Goal: Communication & Community: Answer question/provide support

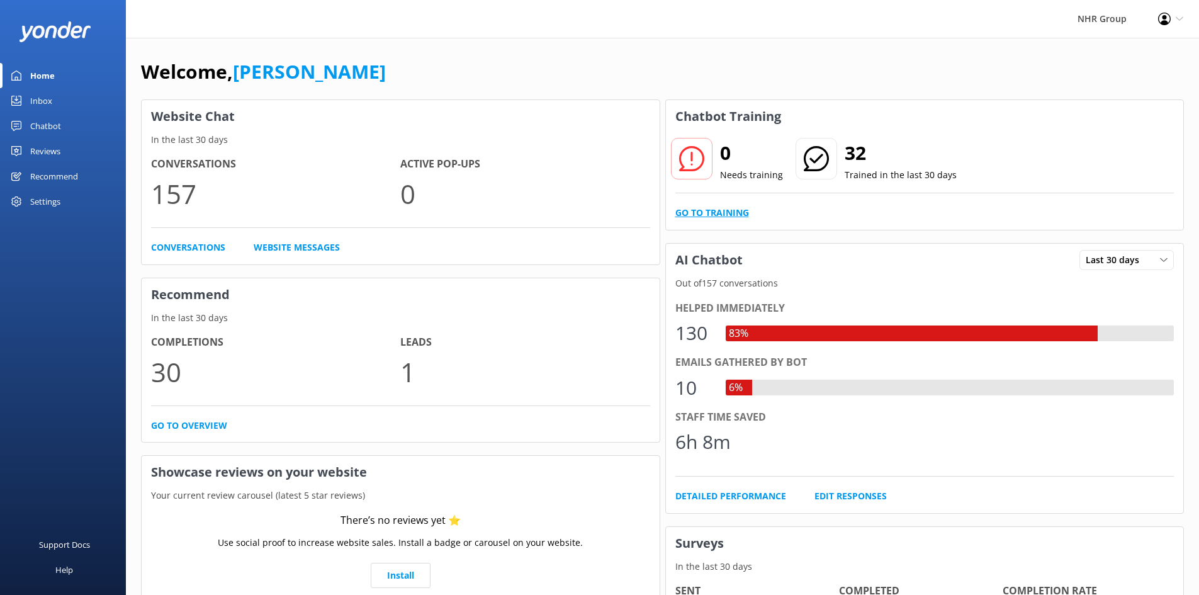
click at [712, 218] on link "Go to Training" at bounding box center [712, 213] width 74 height 14
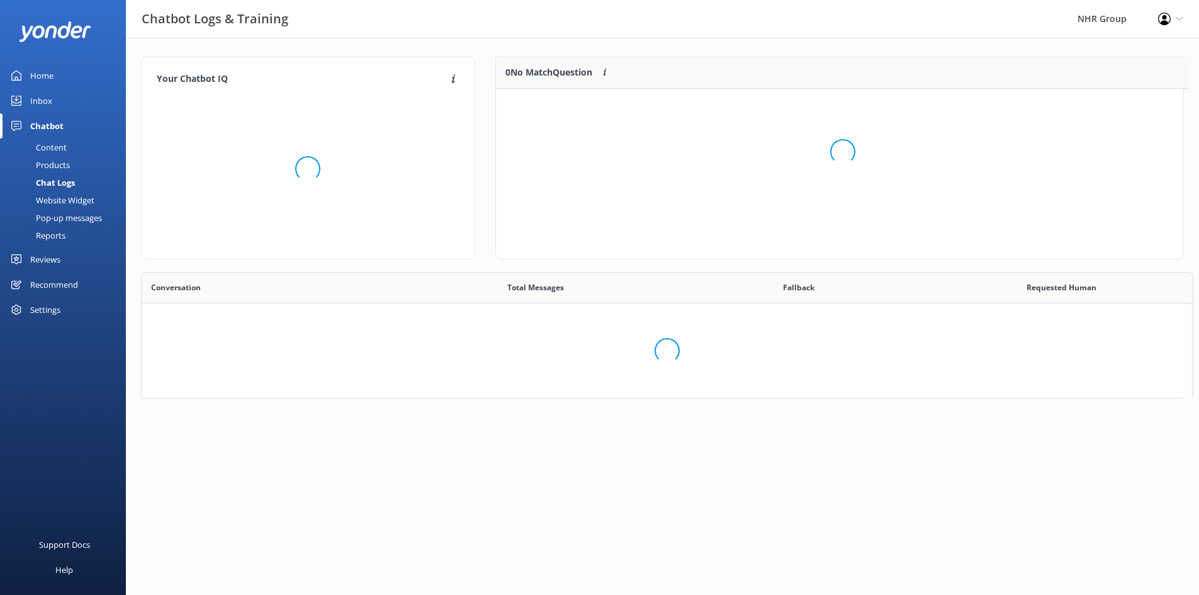
scroll to position [10, 10]
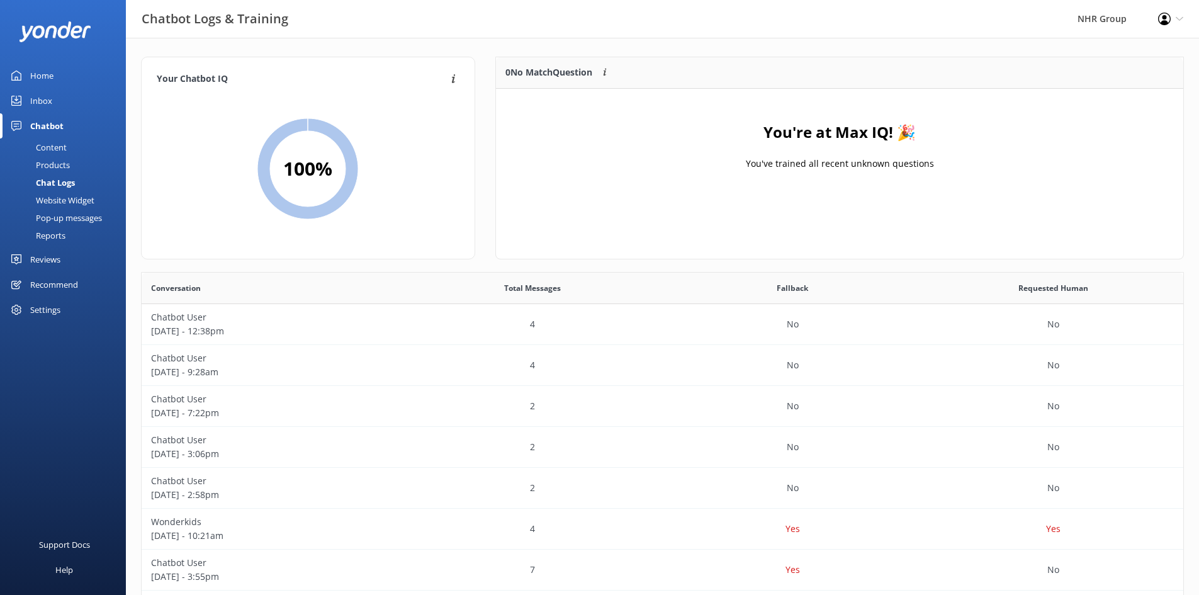
click at [59, 142] on div "Content" at bounding box center [37, 147] width 59 height 18
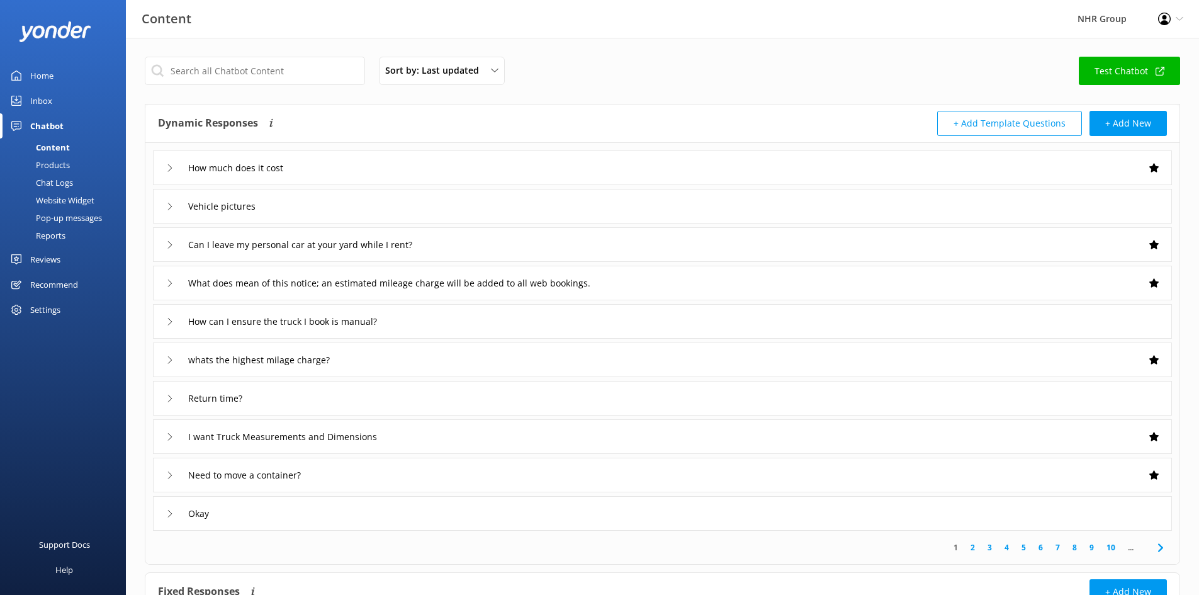
click at [41, 96] on div "Inbox" at bounding box center [41, 100] width 22 height 25
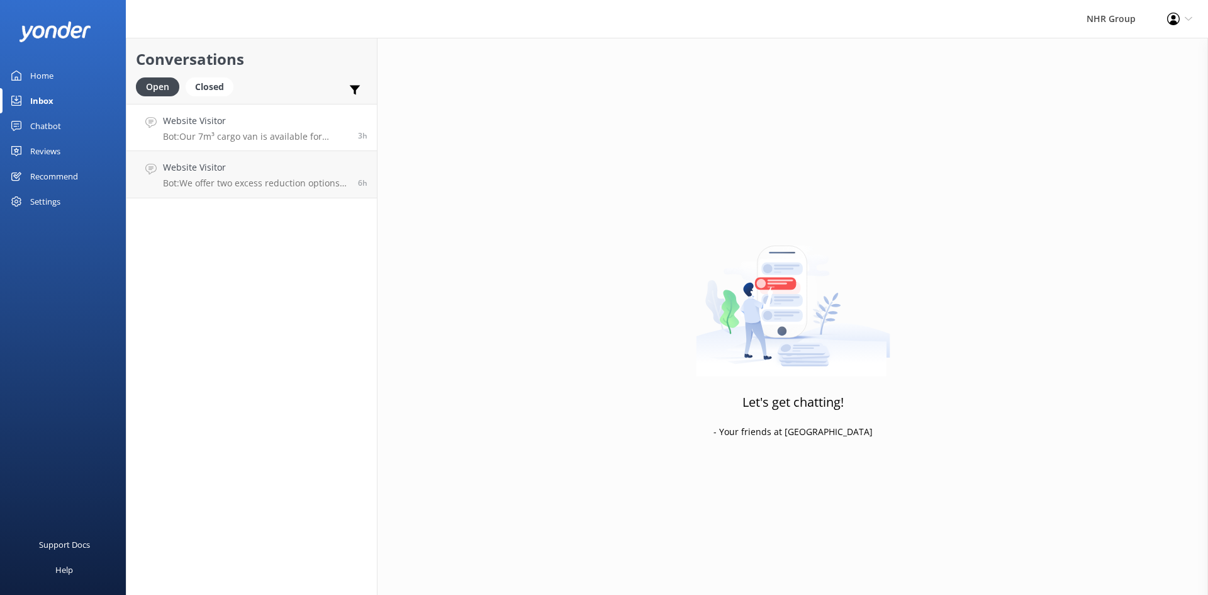
click at [204, 128] on div "Website Visitor Bot: Our 7m³ cargo van is available for booking in Hamilton. Yo…" at bounding box center [256, 127] width 186 height 27
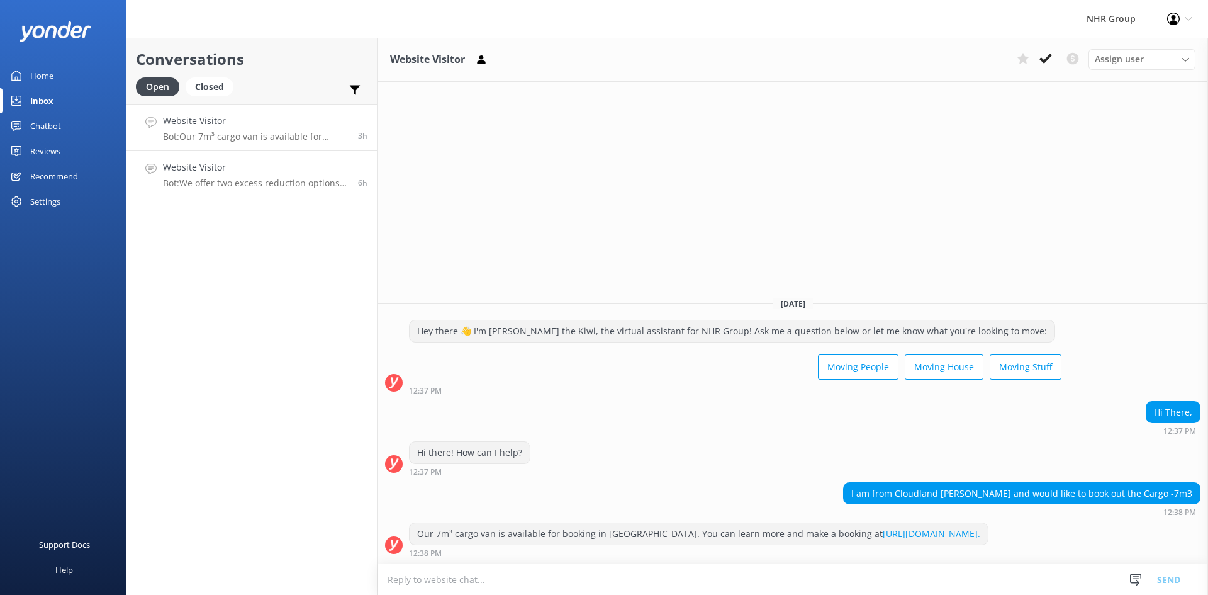
click at [236, 177] on p "Bot: We offer two excess reduction options: reduce your excess to $1,000 for $2…" at bounding box center [256, 182] width 186 height 11
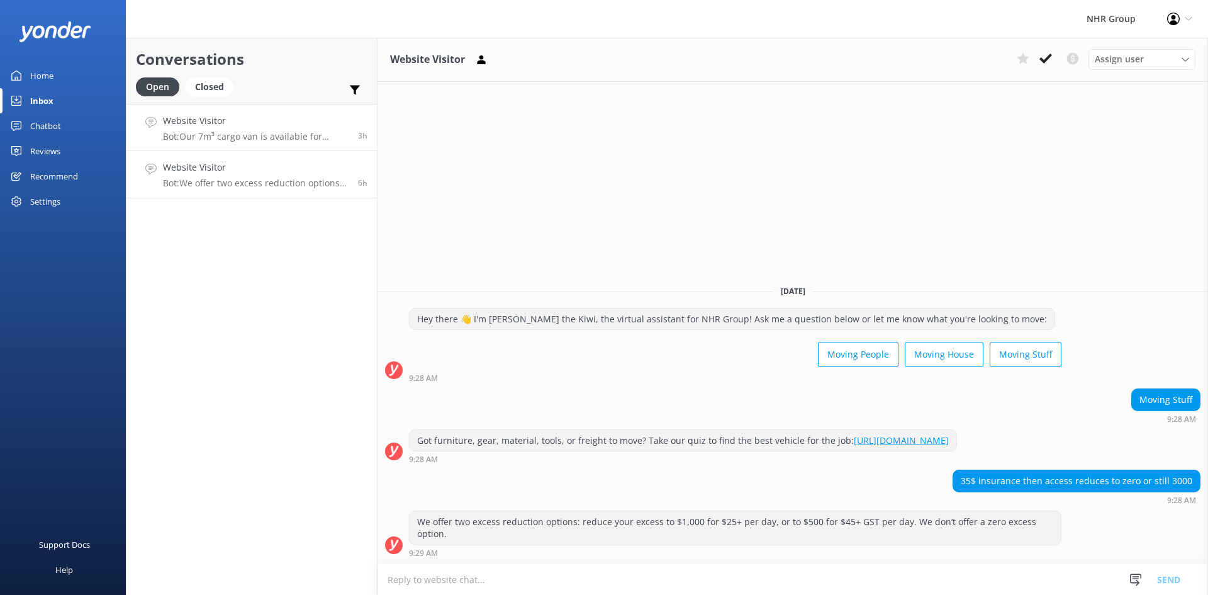
click at [234, 129] on div "Website Visitor Bot: Our 7m³ cargo van is available for booking in Hamilton. Yo…" at bounding box center [256, 127] width 186 height 27
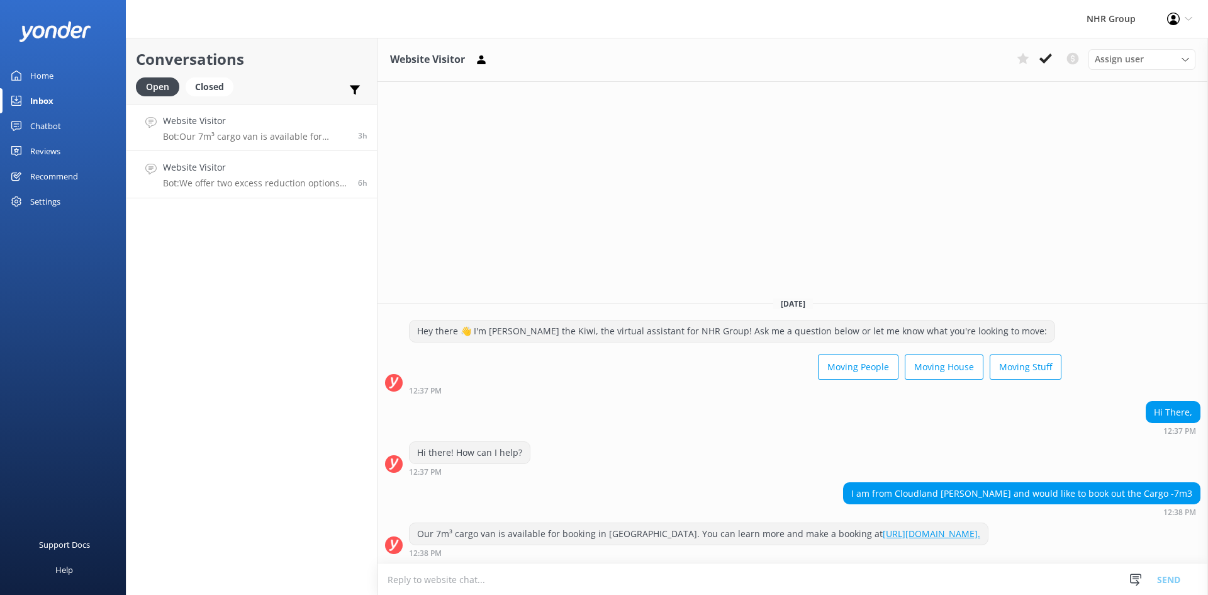
click at [180, 189] on link "Website Visitor Bot: We offer two excess reduction options: reduce your excess …" at bounding box center [252, 174] width 251 height 47
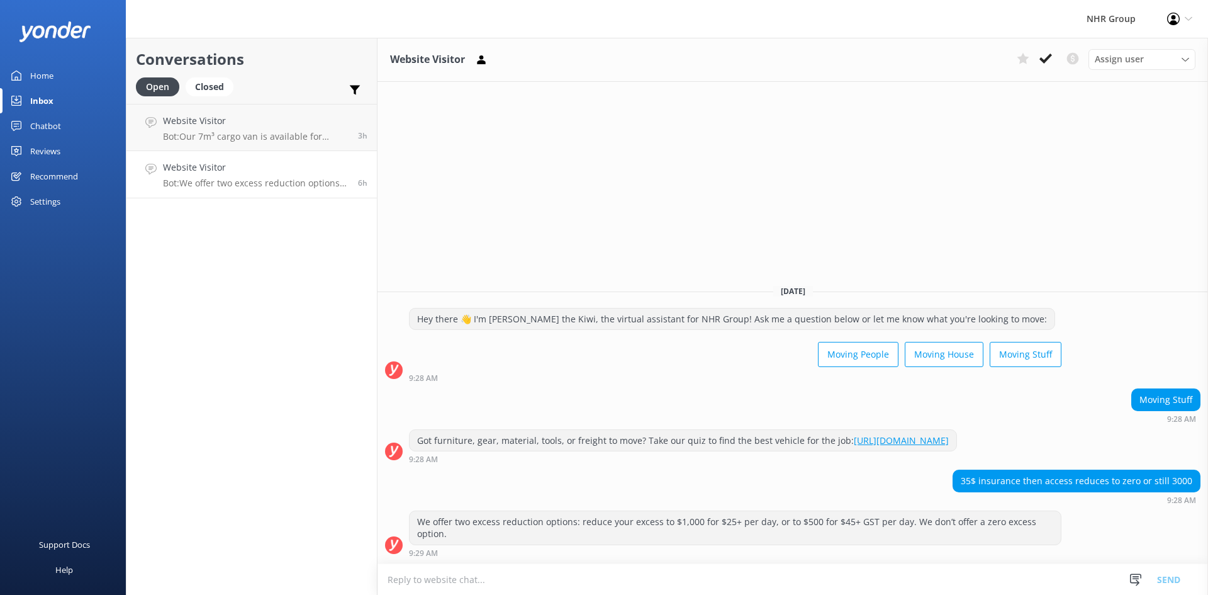
click at [47, 77] on div "Home" at bounding box center [41, 75] width 23 height 25
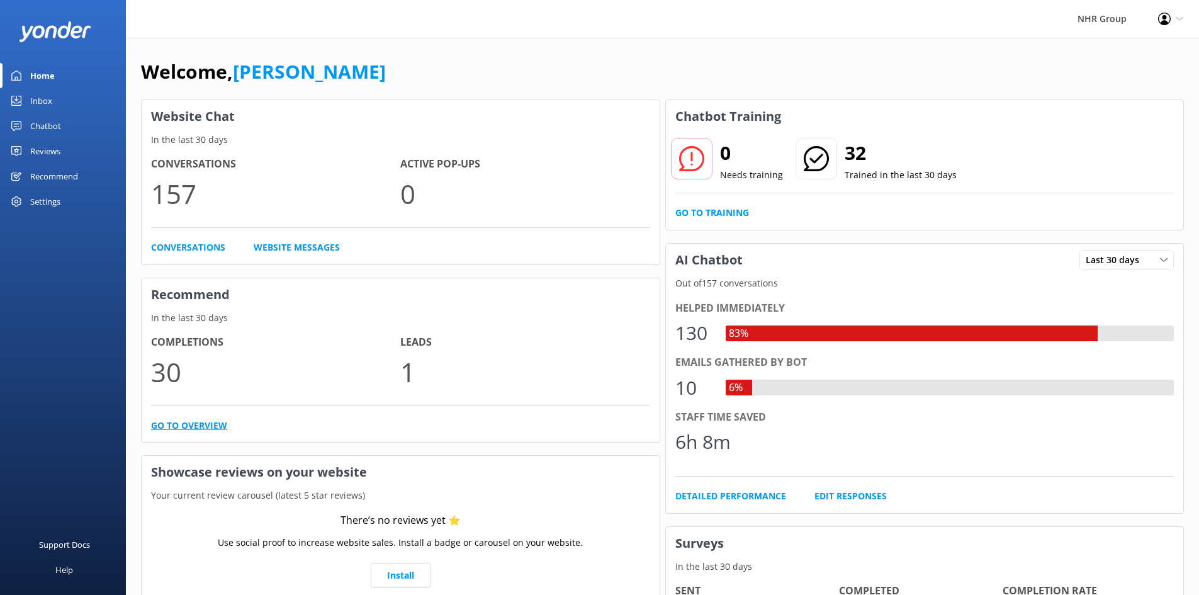
click at [199, 425] on link "Go to overview" at bounding box center [189, 426] width 76 height 14
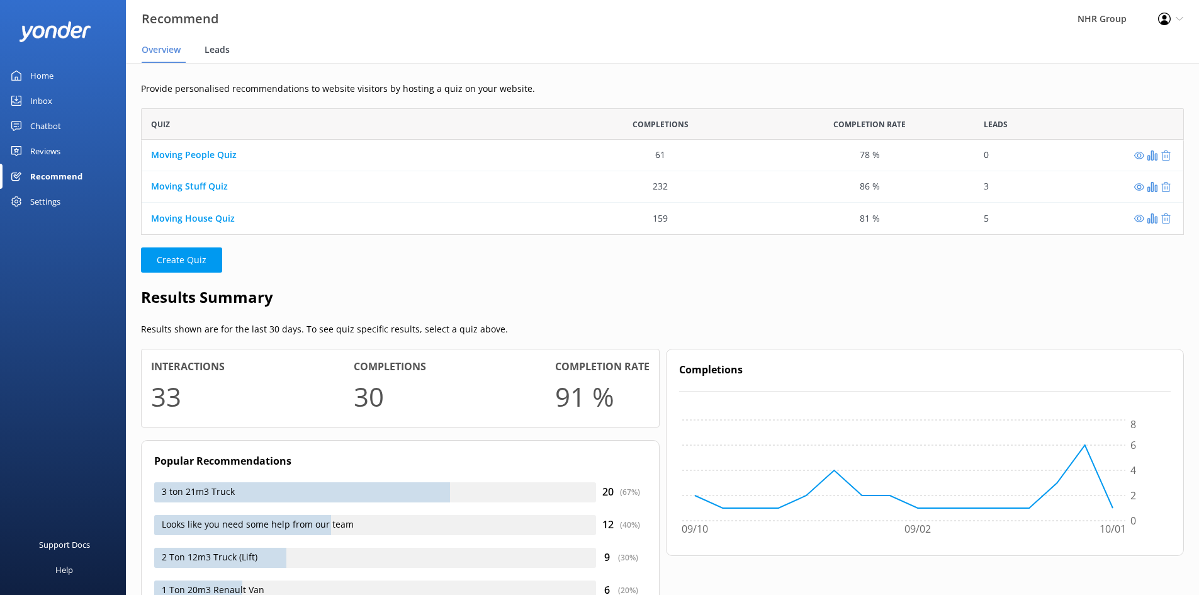
click at [217, 57] on div "Leads" at bounding box center [220, 50] width 30 height 25
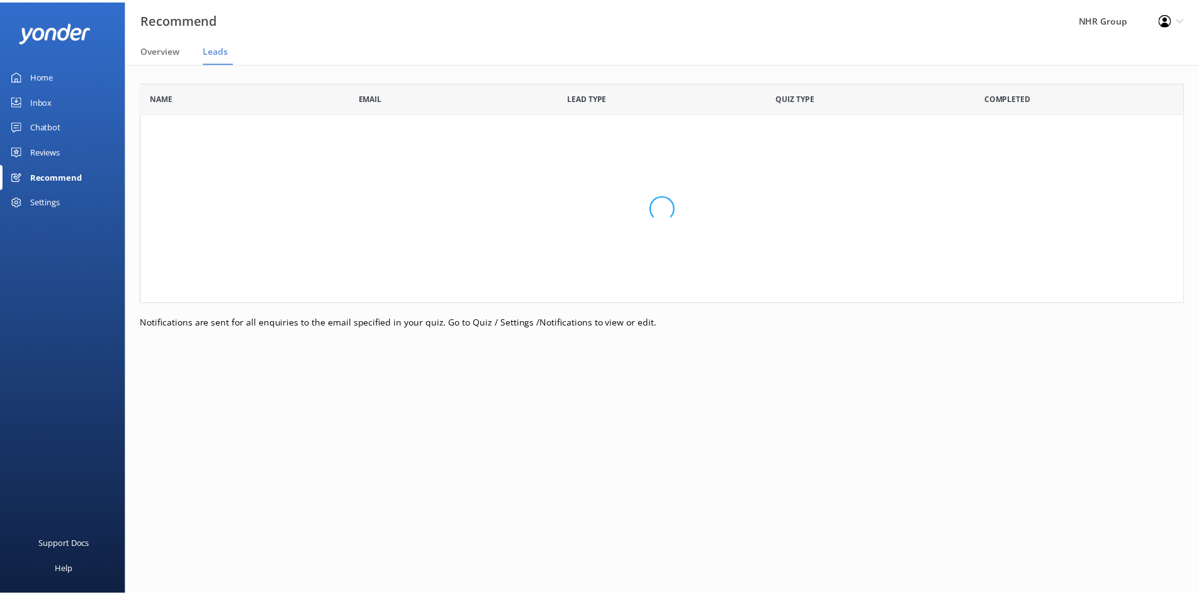
scroll to position [274, 1043]
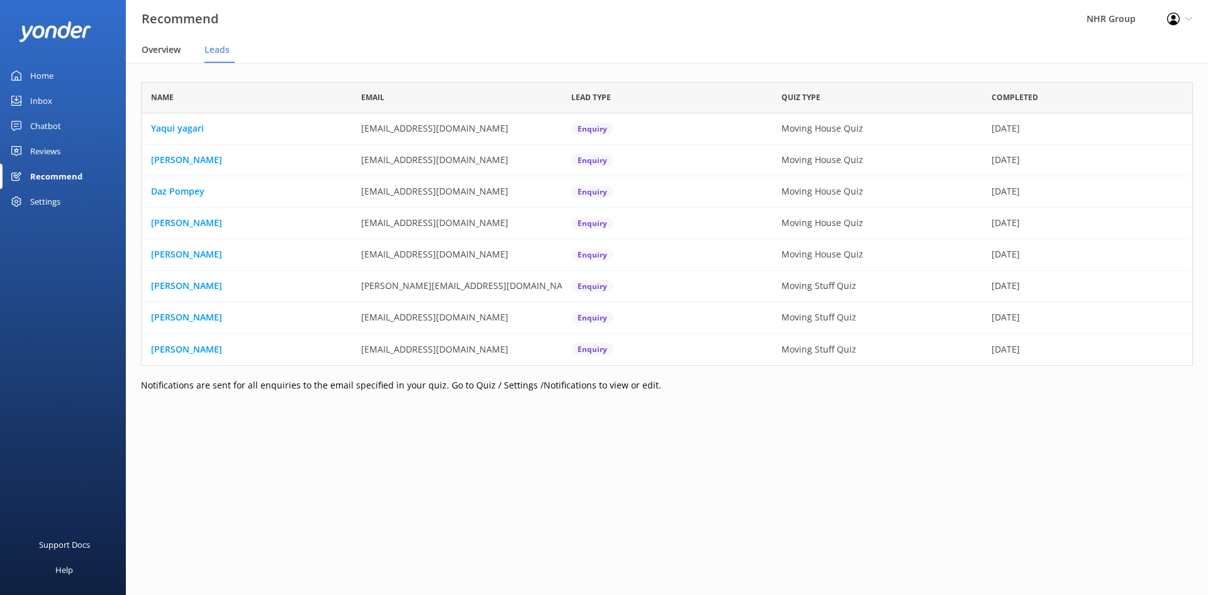
click at [157, 43] on span "Overview" at bounding box center [161, 49] width 39 height 13
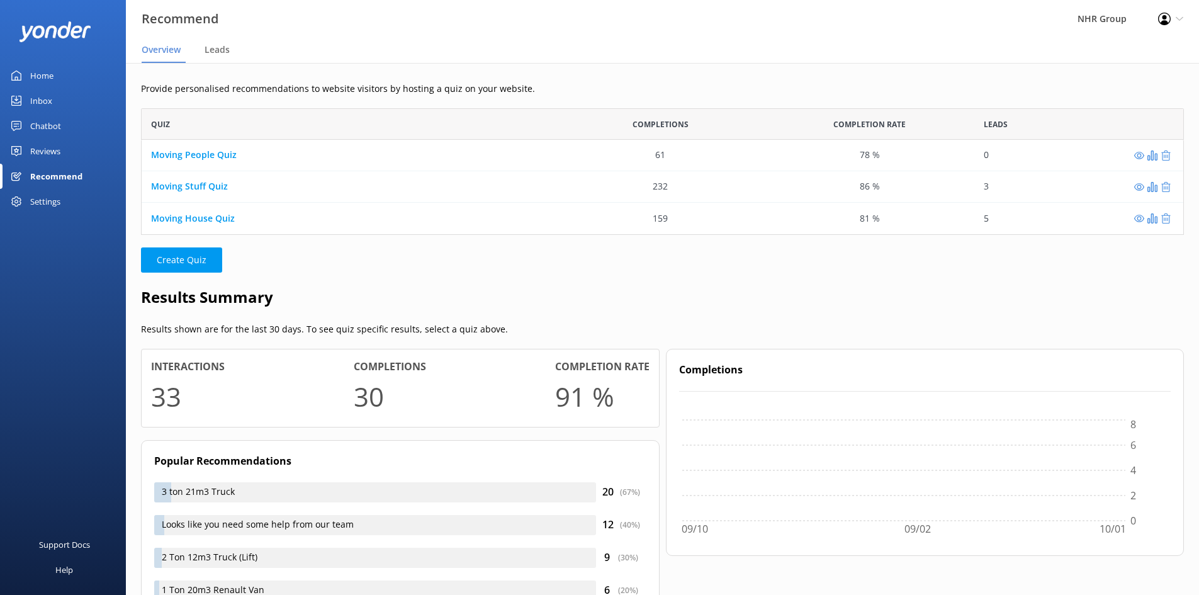
scroll to position [117, 1033]
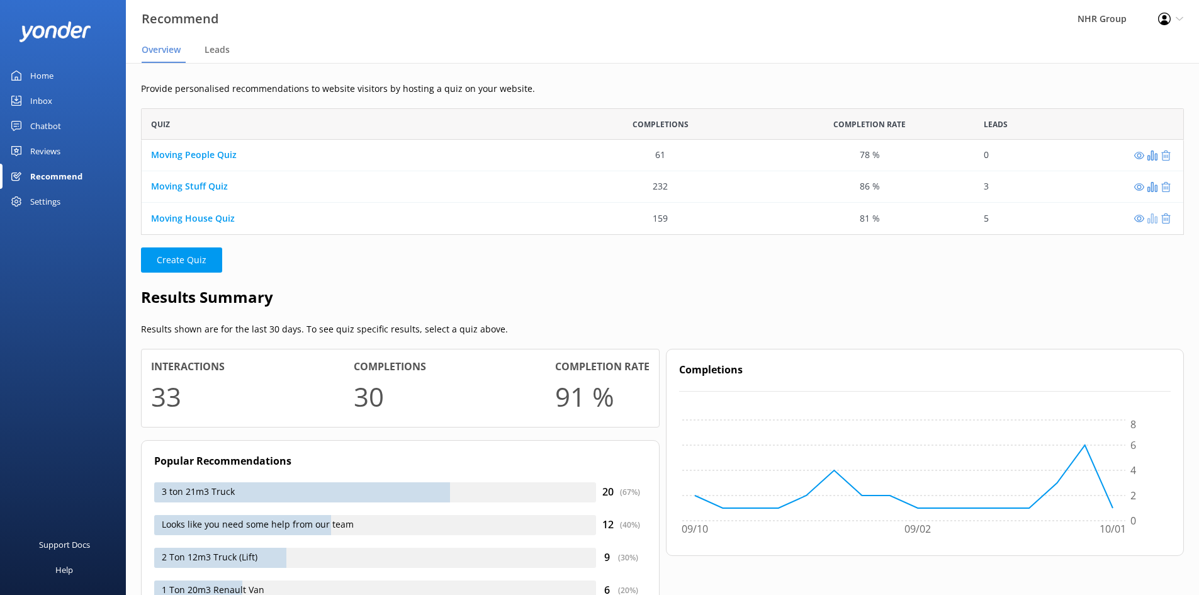
click at [1151, 223] on icon "grid" at bounding box center [1152, 218] width 10 height 10
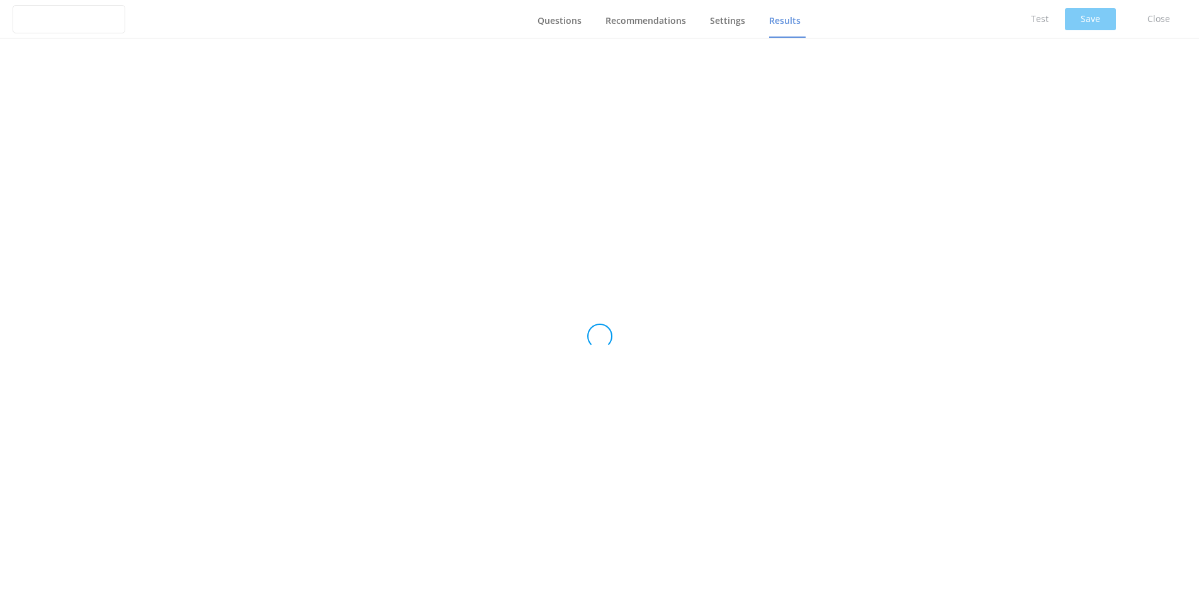
type input "Moving House Quiz"
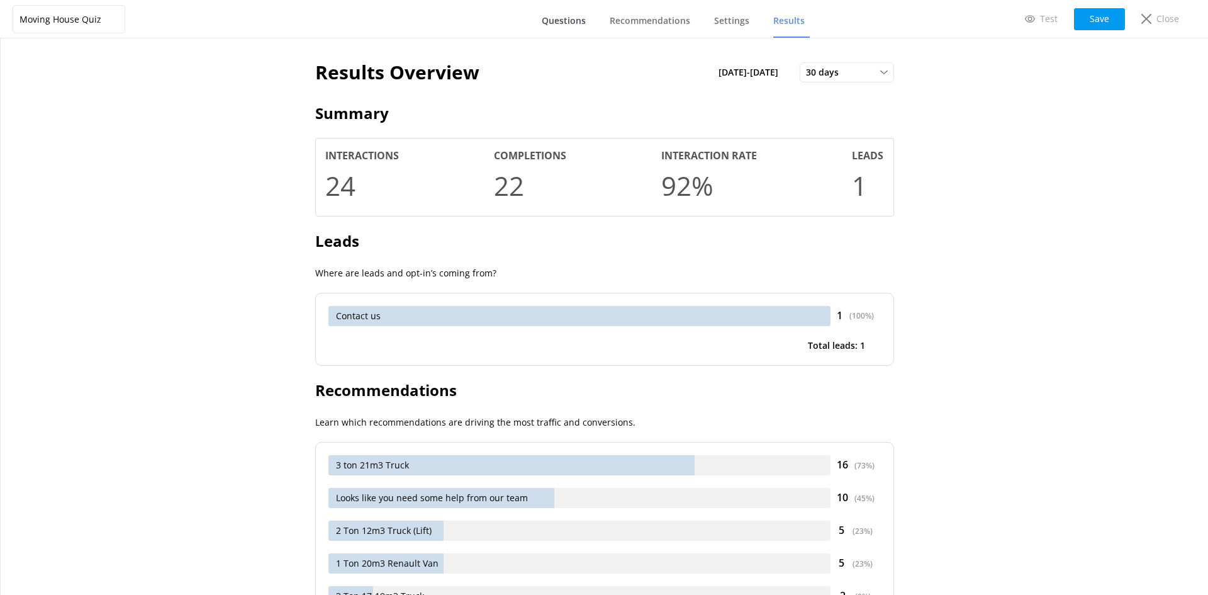
click at [556, 9] on link "Questions" at bounding box center [566, 21] width 49 height 33
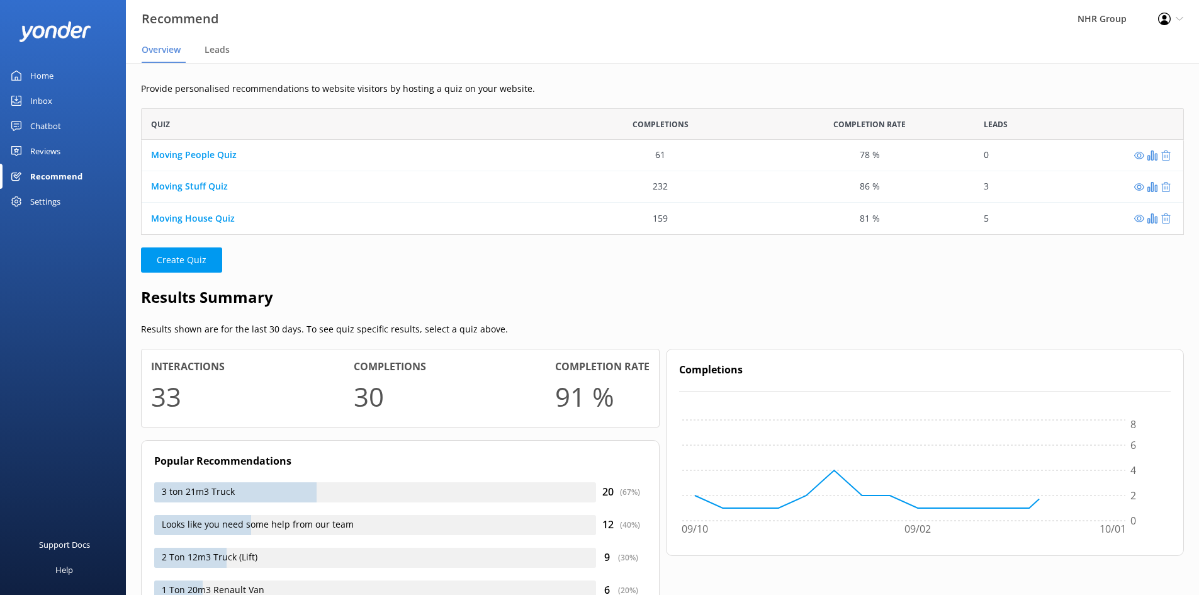
scroll to position [117, 1033]
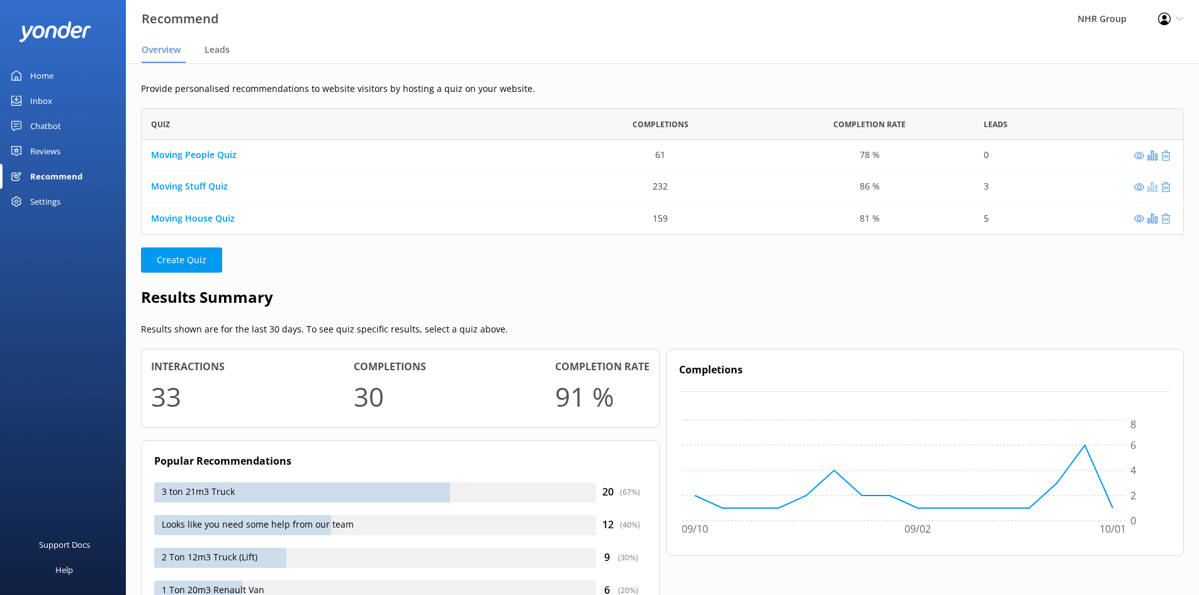
click at [1151, 189] on icon "grid" at bounding box center [1152, 187] width 10 height 10
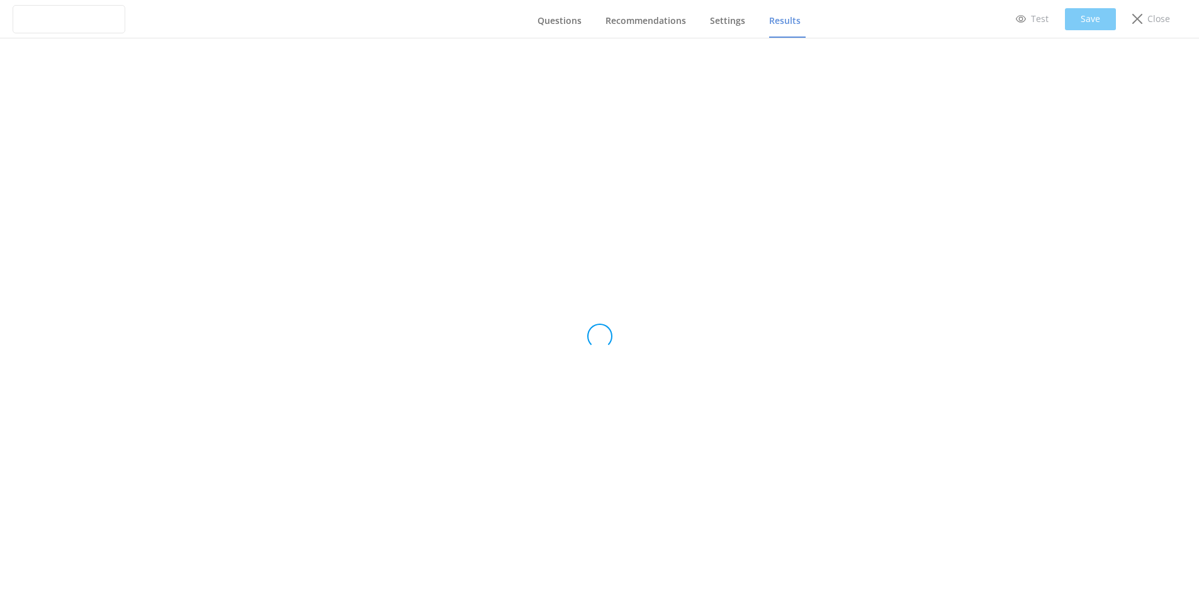
type input "Moving Stuff Quiz"
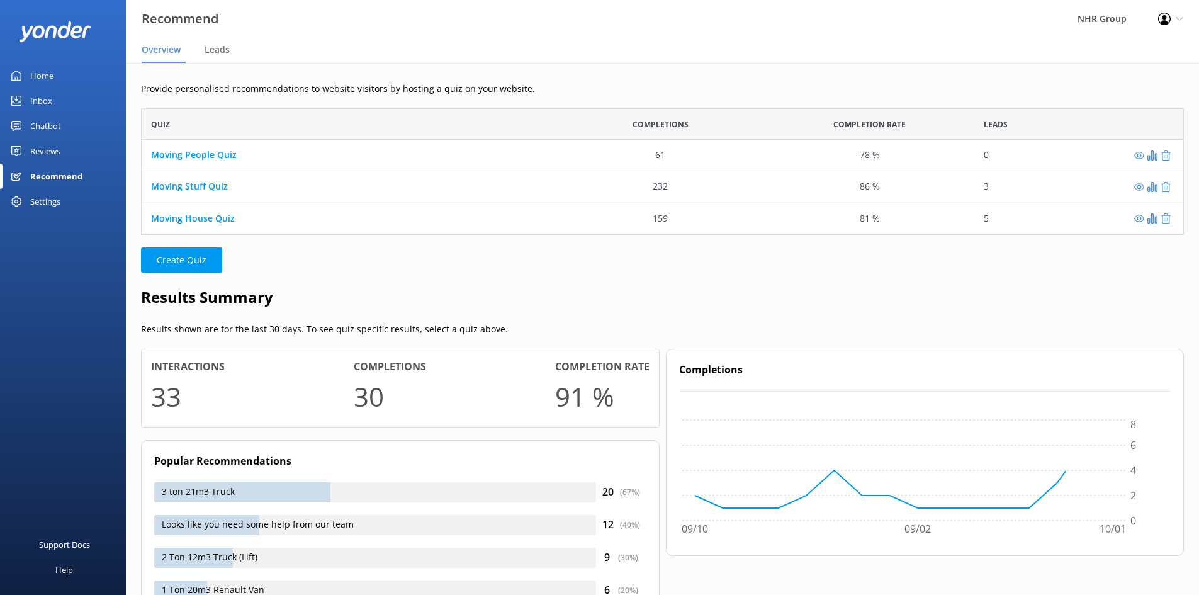
scroll to position [117, 1033]
click at [1153, 155] on use "grid" at bounding box center [1152, 155] width 10 height 10
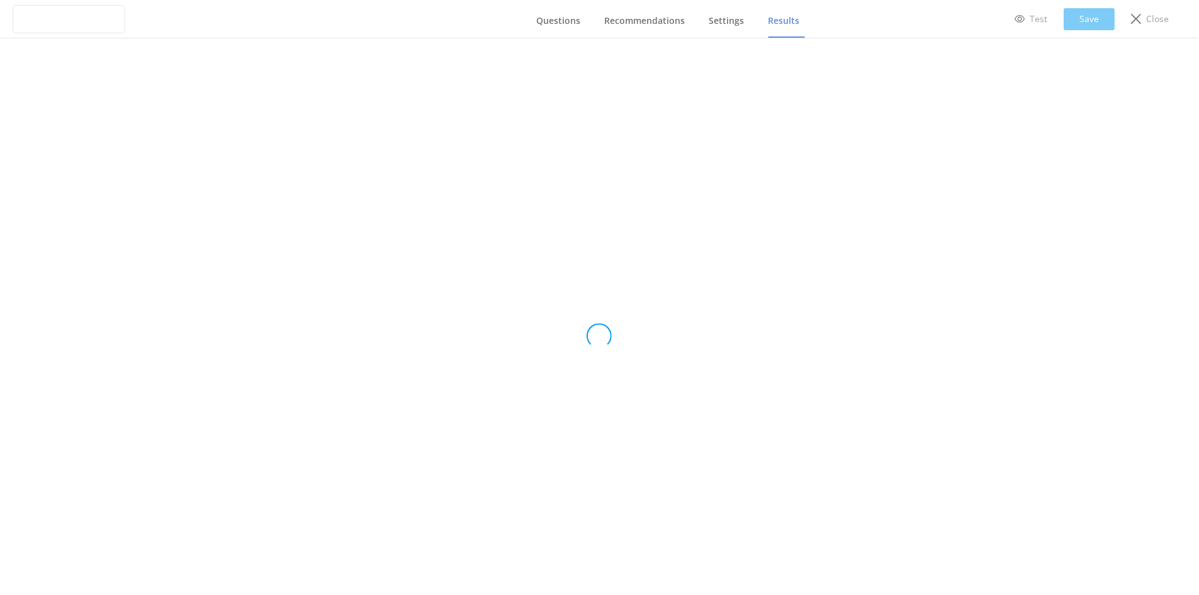
type input "Moving People Quiz"
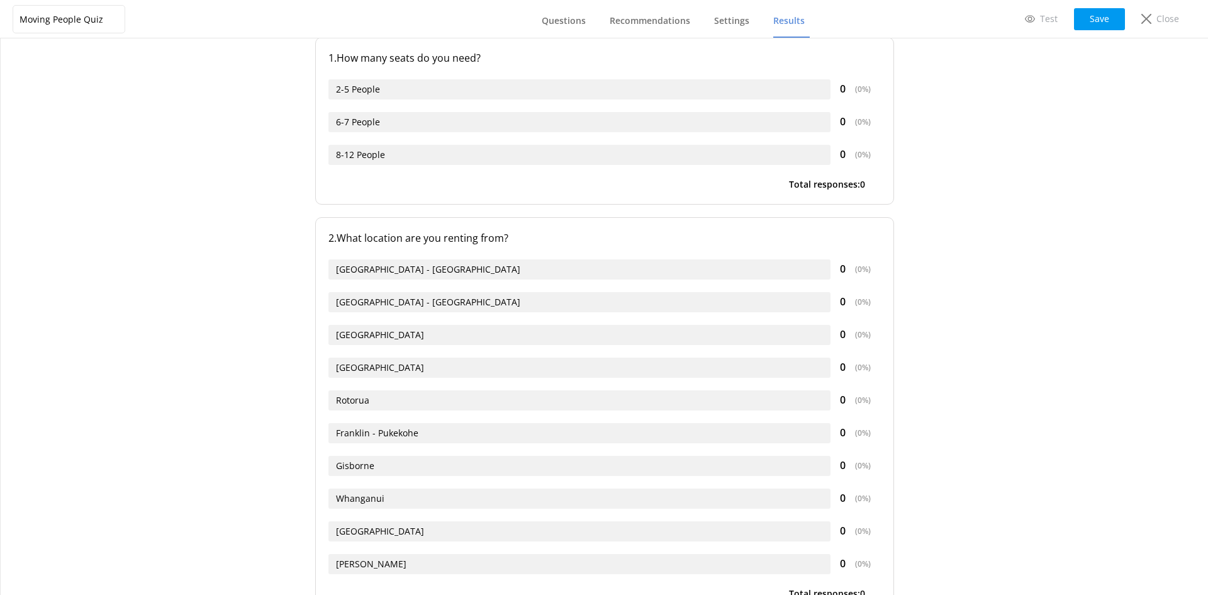
scroll to position [429, 0]
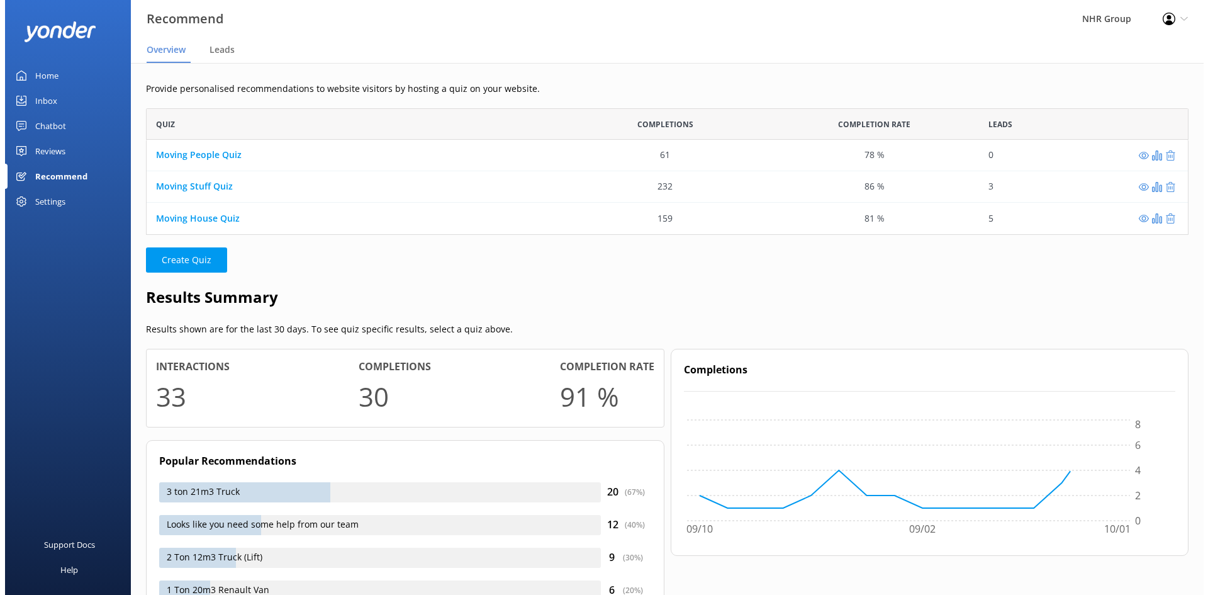
scroll to position [117, 1033]
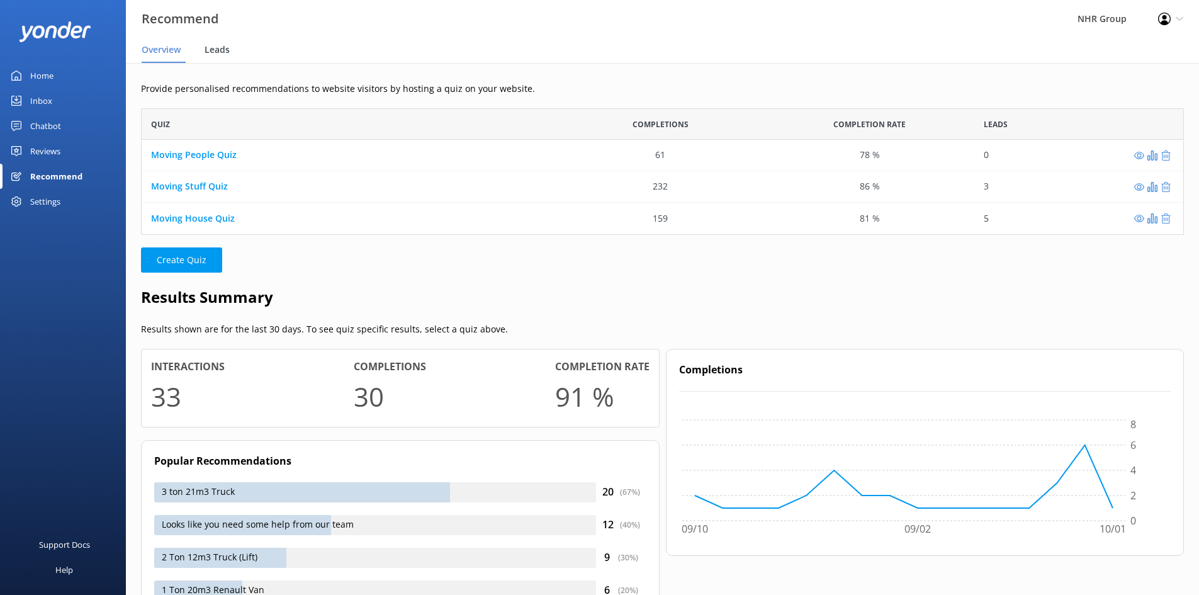
click at [225, 49] on span "Leads" at bounding box center [217, 49] width 25 height 13
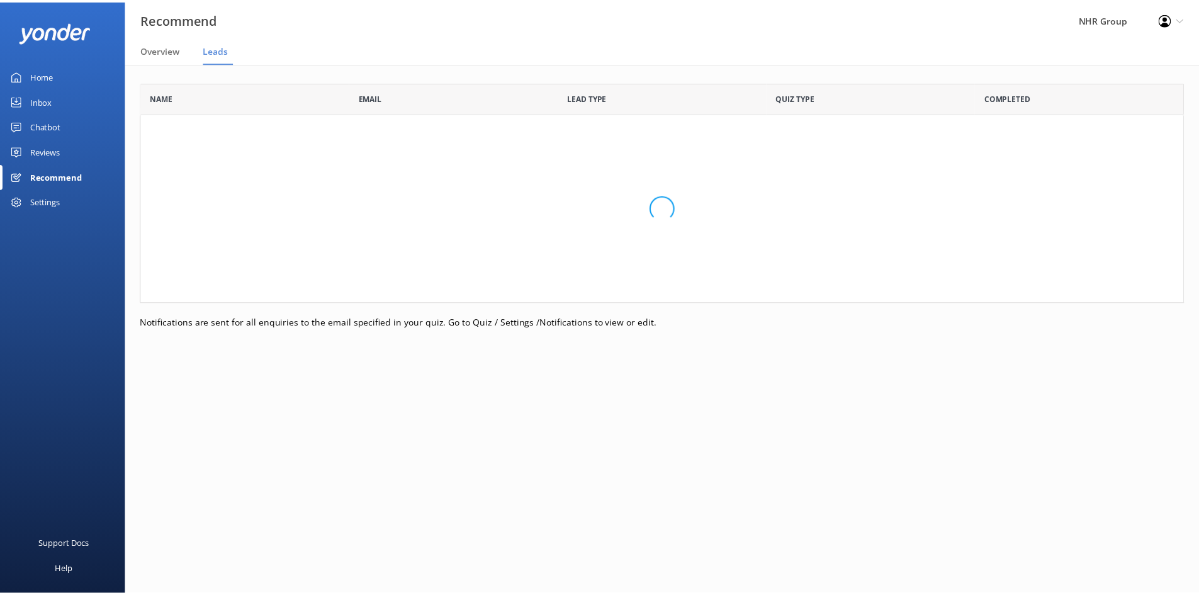
scroll to position [274, 1043]
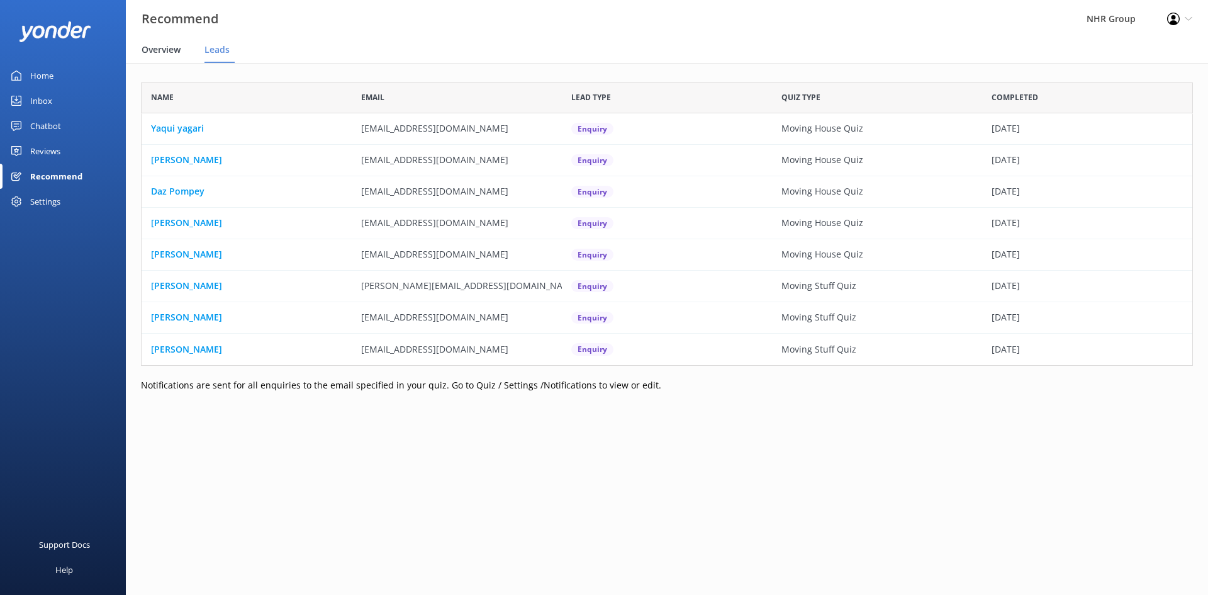
click at [166, 43] on div "Overview" at bounding box center [164, 50] width 44 height 25
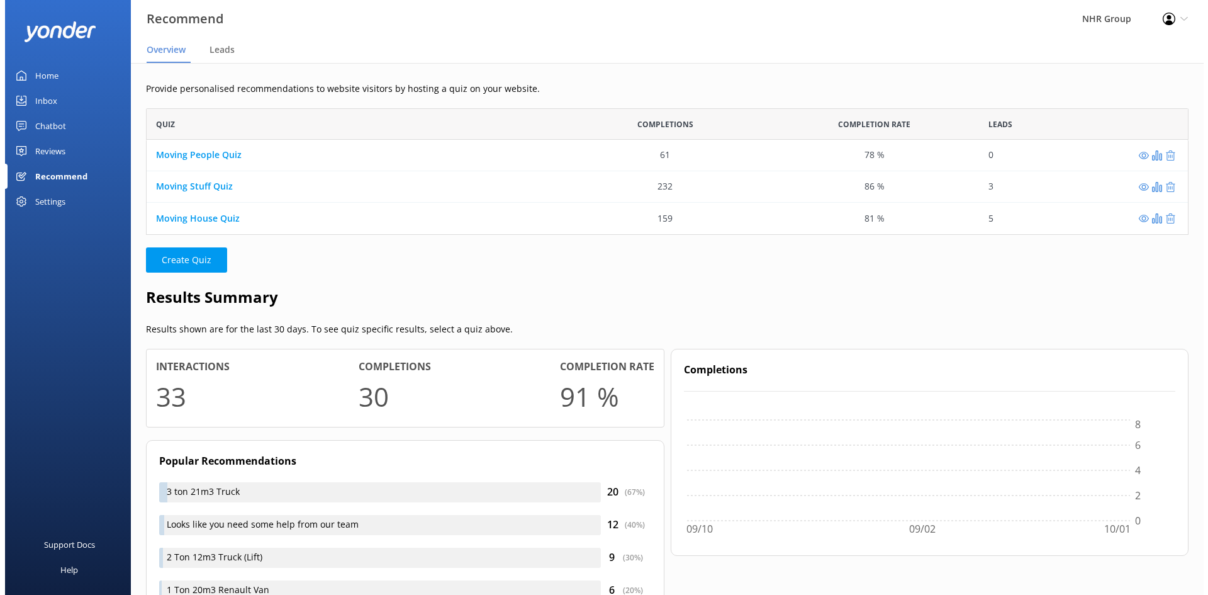
scroll to position [117, 1033]
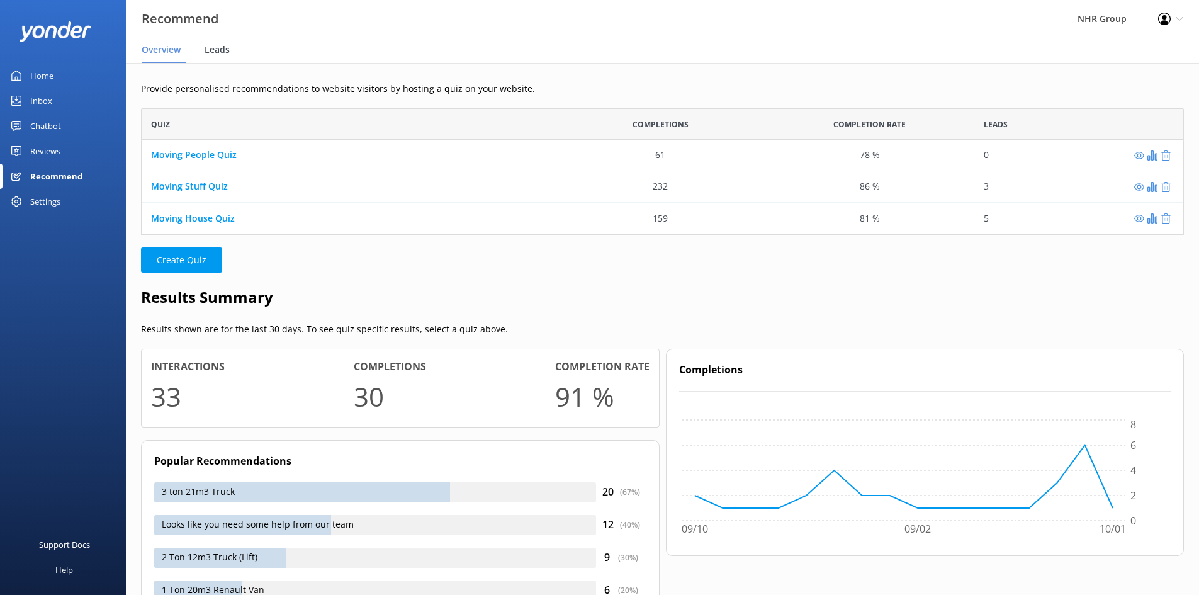
click at [210, 56] on div "Leads" at bounding box center [220, 50] width 30 height 25
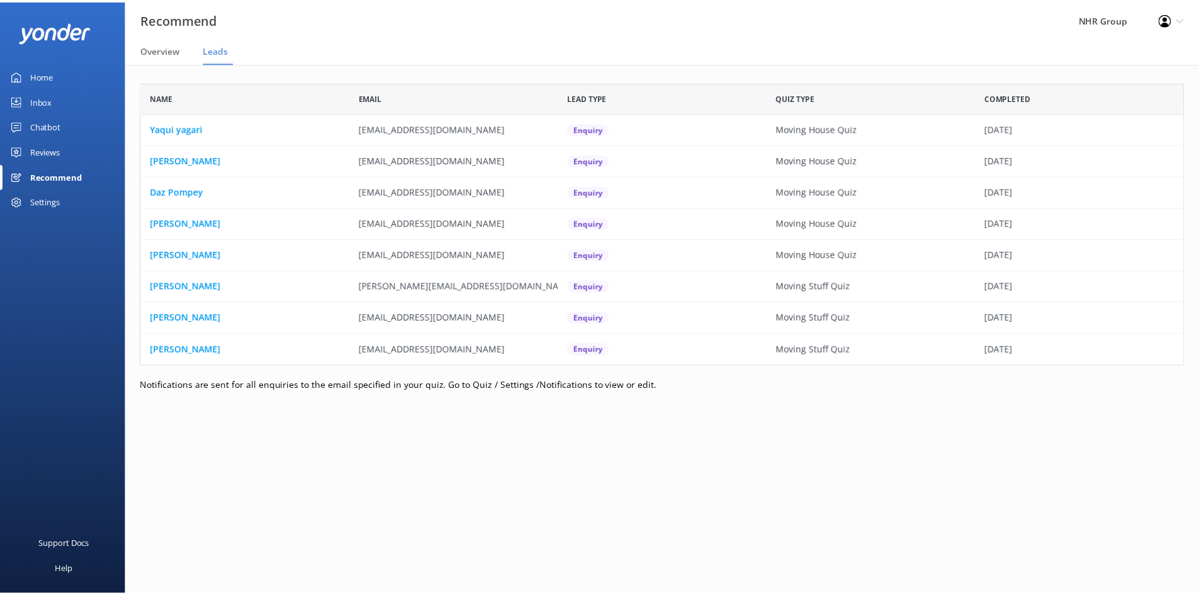
scroll to position [274, 1043]
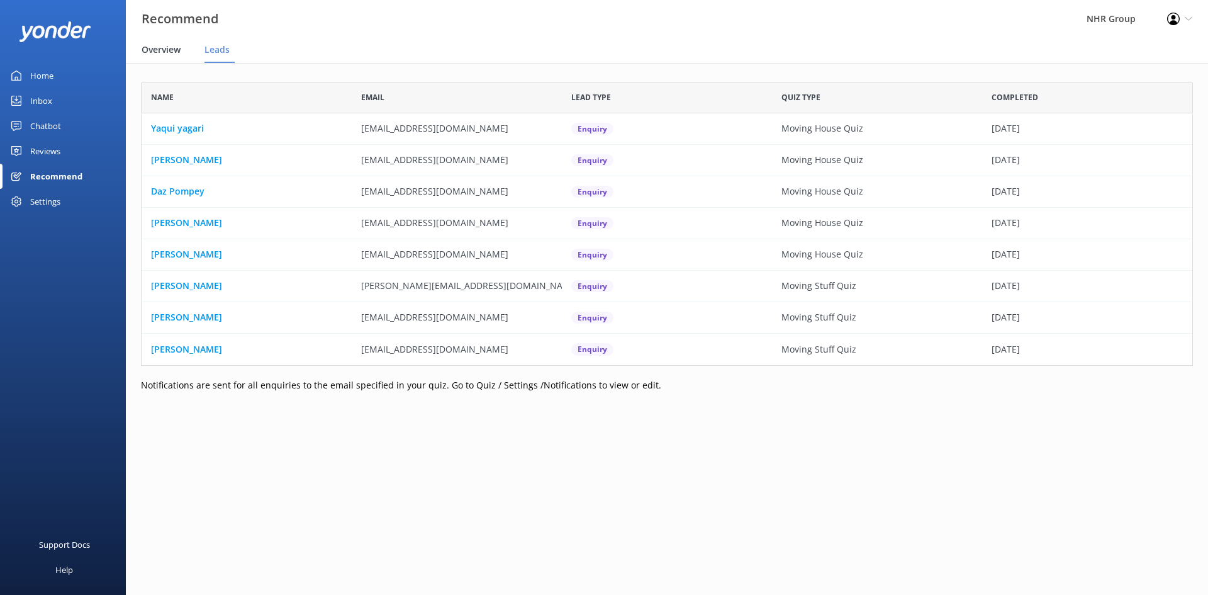
click at [150, 47] on span "Overview" at bounding box center [161, 49] width 39 height 13
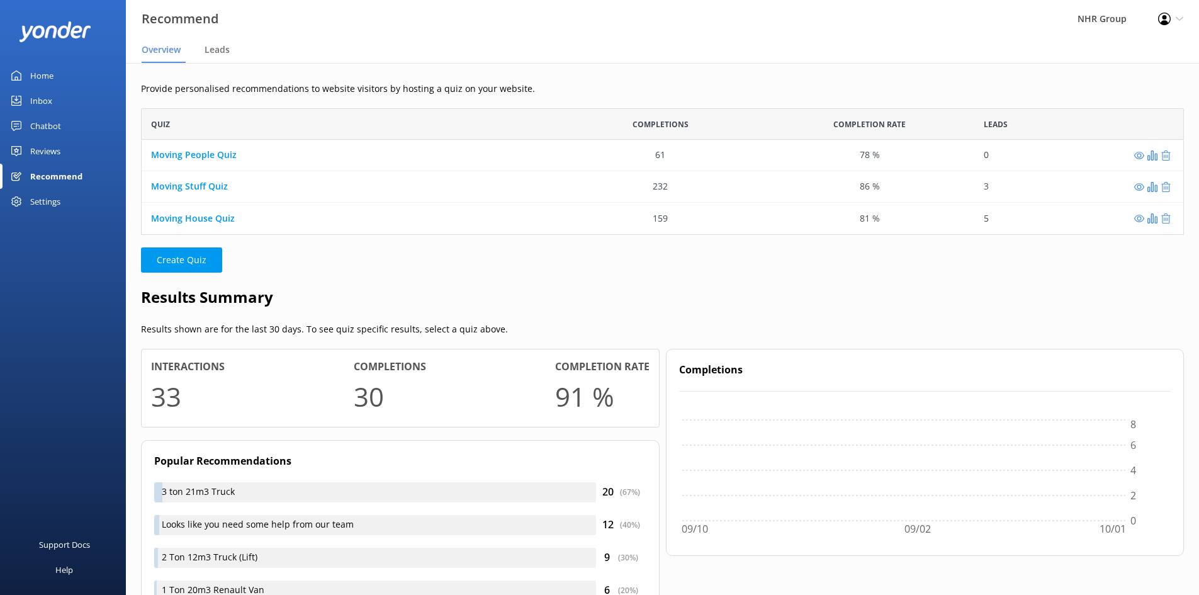
scroll to position [117, 1033]
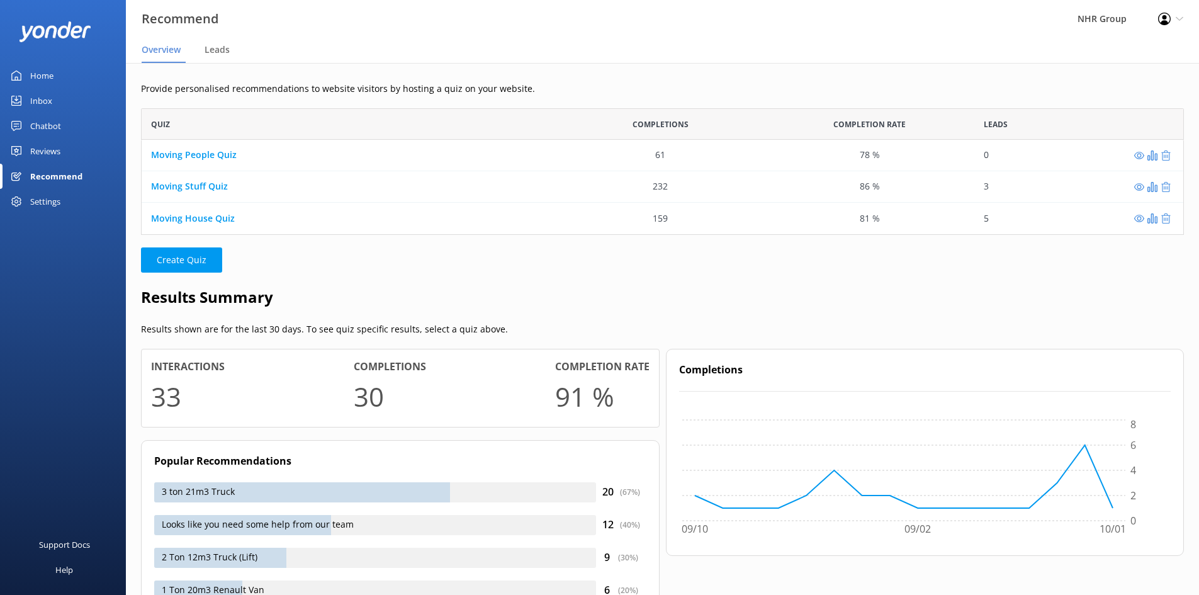
click at [43, 196] on div "Settings" at bounding box center [45, 201] width 30 height 25
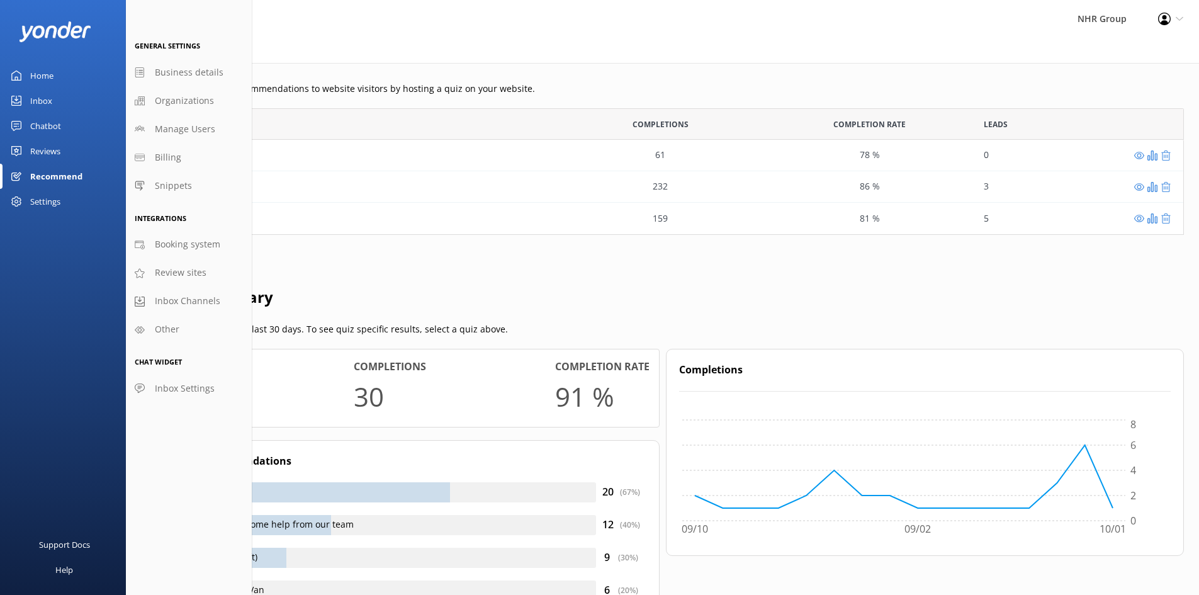
click at [34, 144] on div "Reviews" at bounding box center [45, 150] width 30 height 25
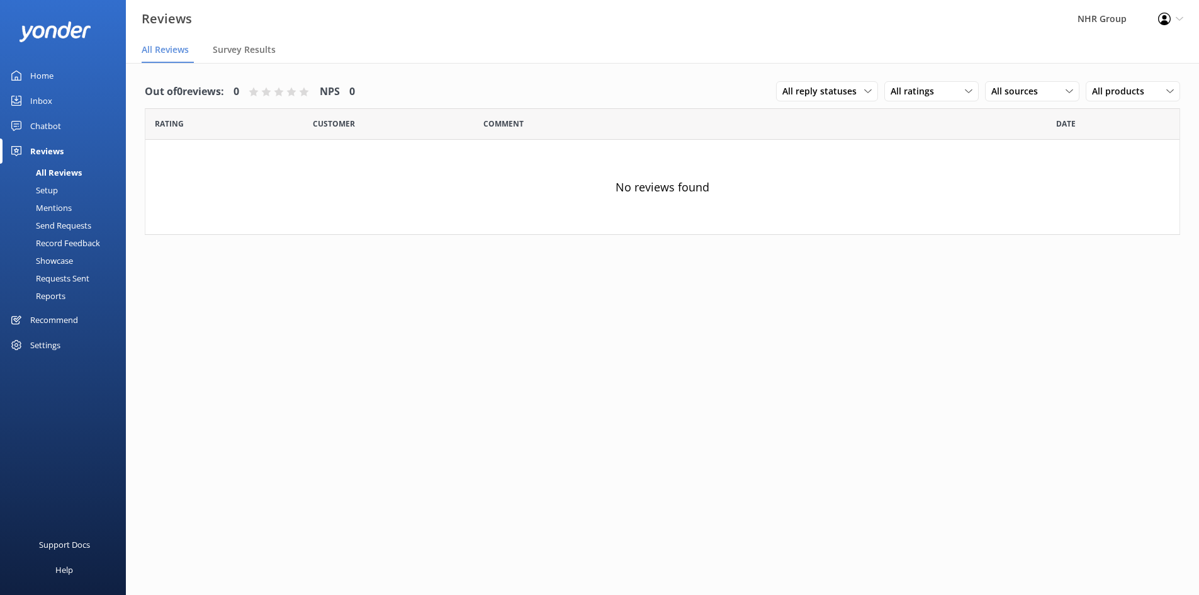
click at [43, 312] on div "Recommend" at bounding box center [54, 319] width 48 height 25
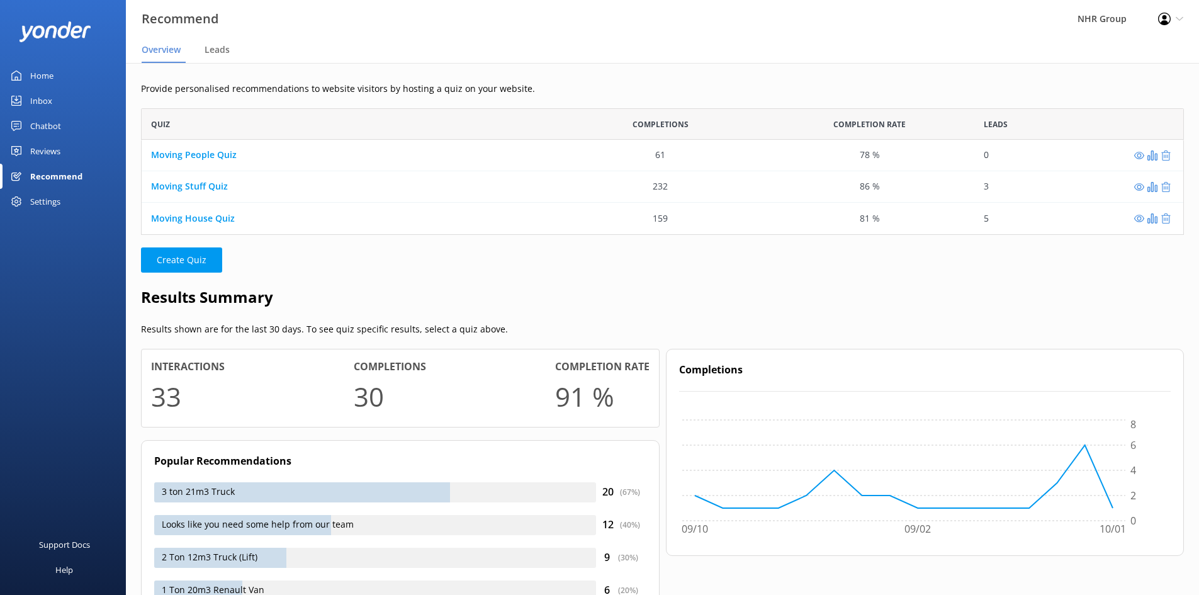
click at [51, 73] on div "Home" at bounding box center [41, 75] width 23 height 25
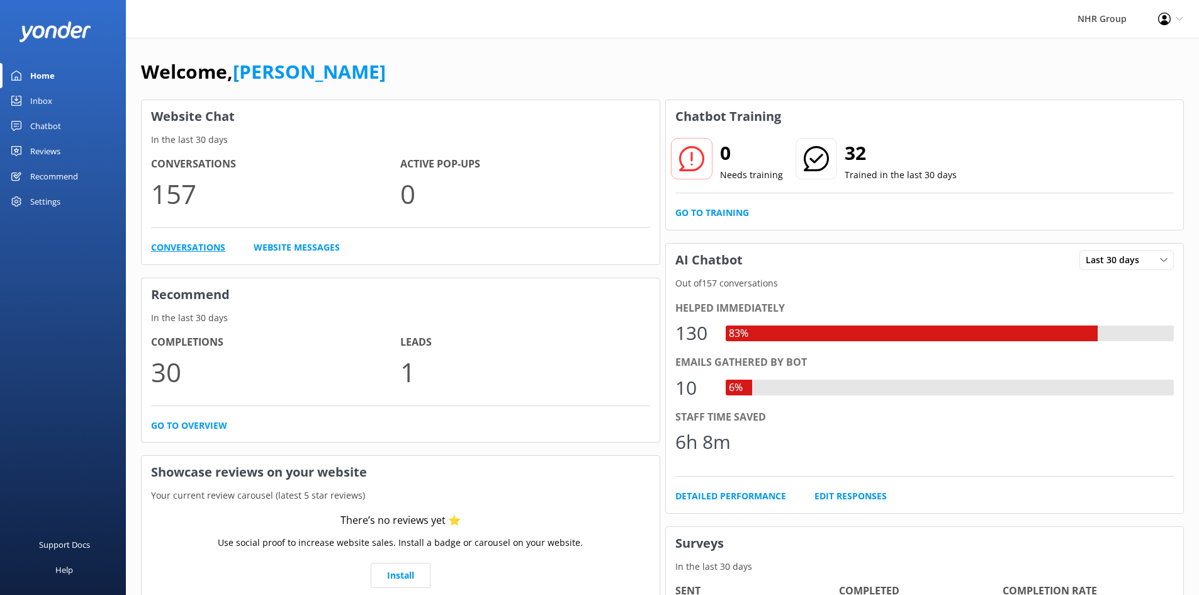
click at [208, 245] on link "Conversations" at bounding box center [188, 247] width 74 height 14
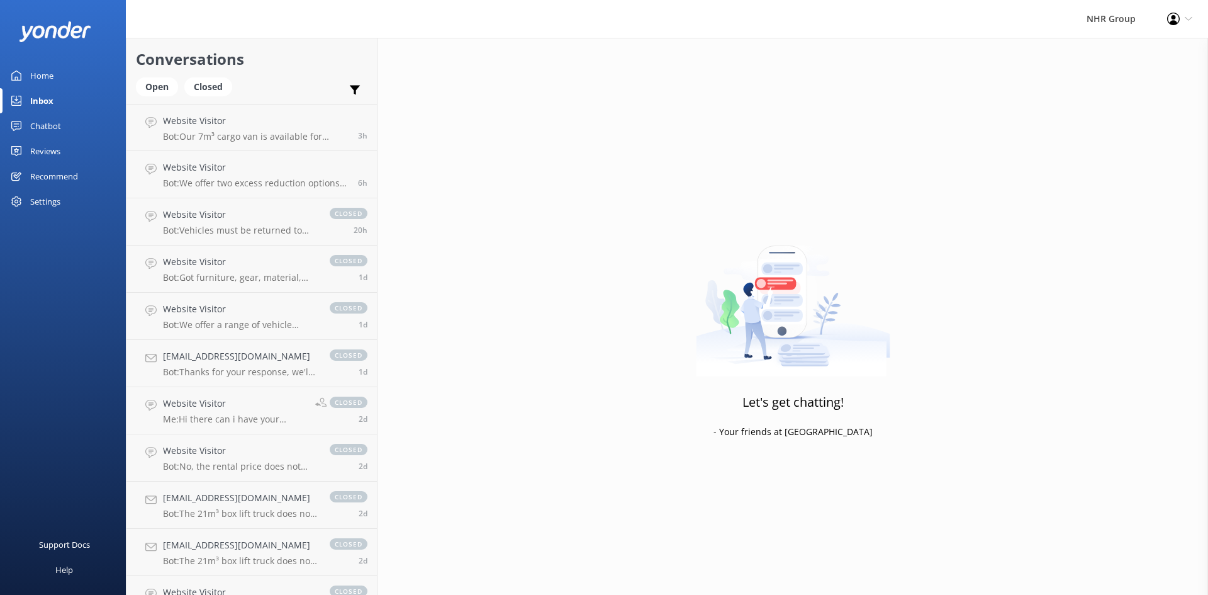
click at [44, 94] on div "Inbox" at bounding box center [41, 100] width 23 height 25
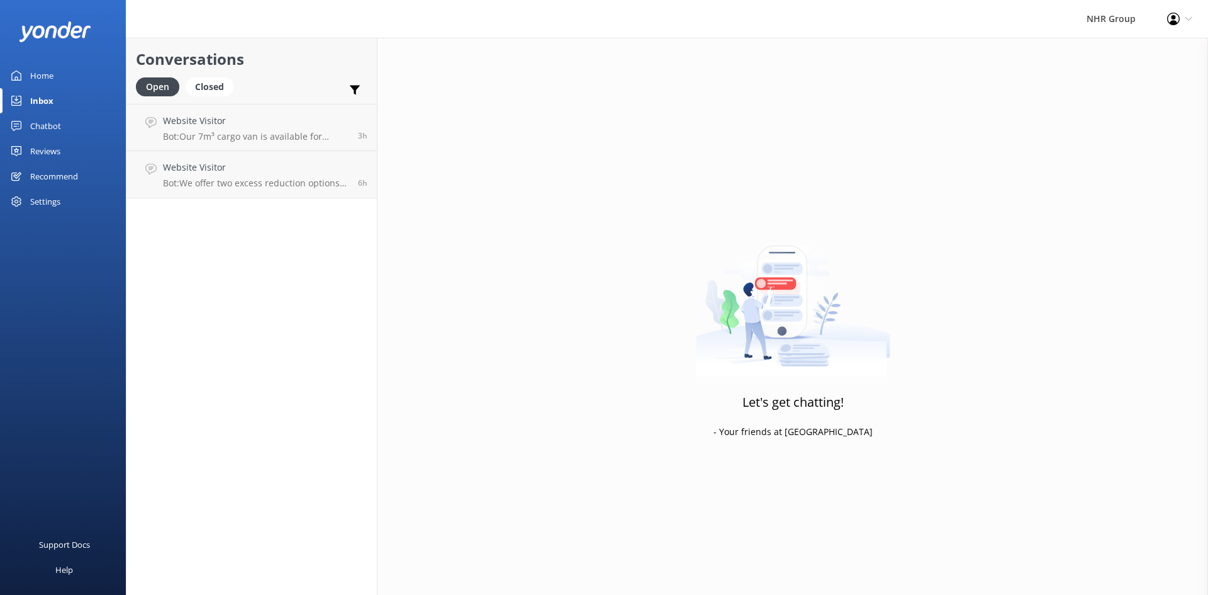
click at [35, 69] on div "Home" at bounding box center [41, 75] width 23 height 25
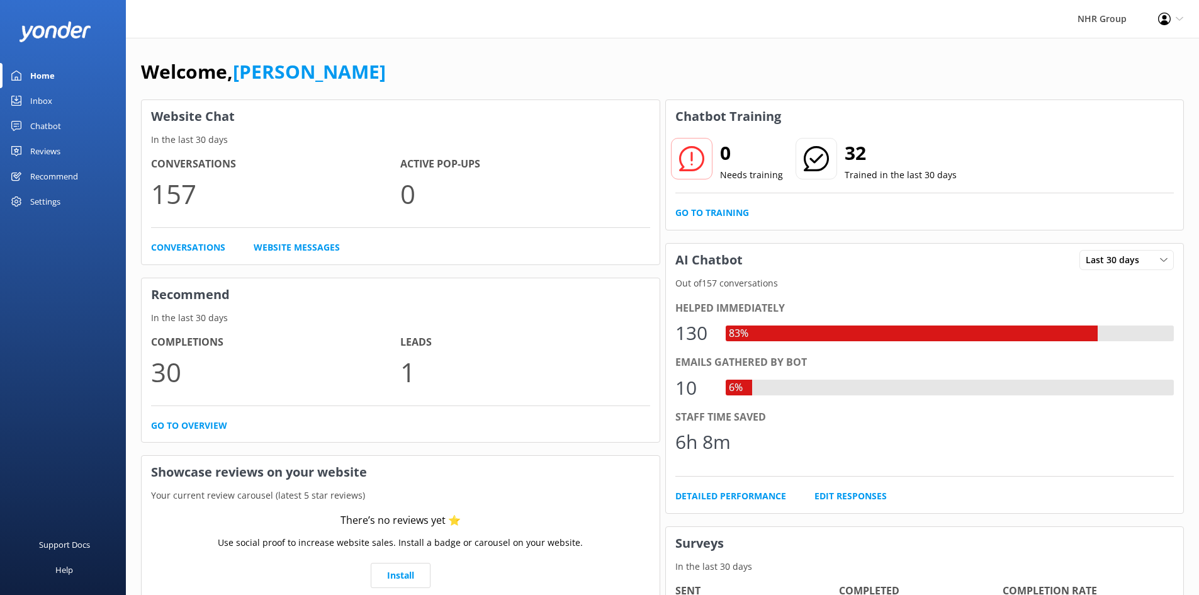
scroll to position [94, 0]
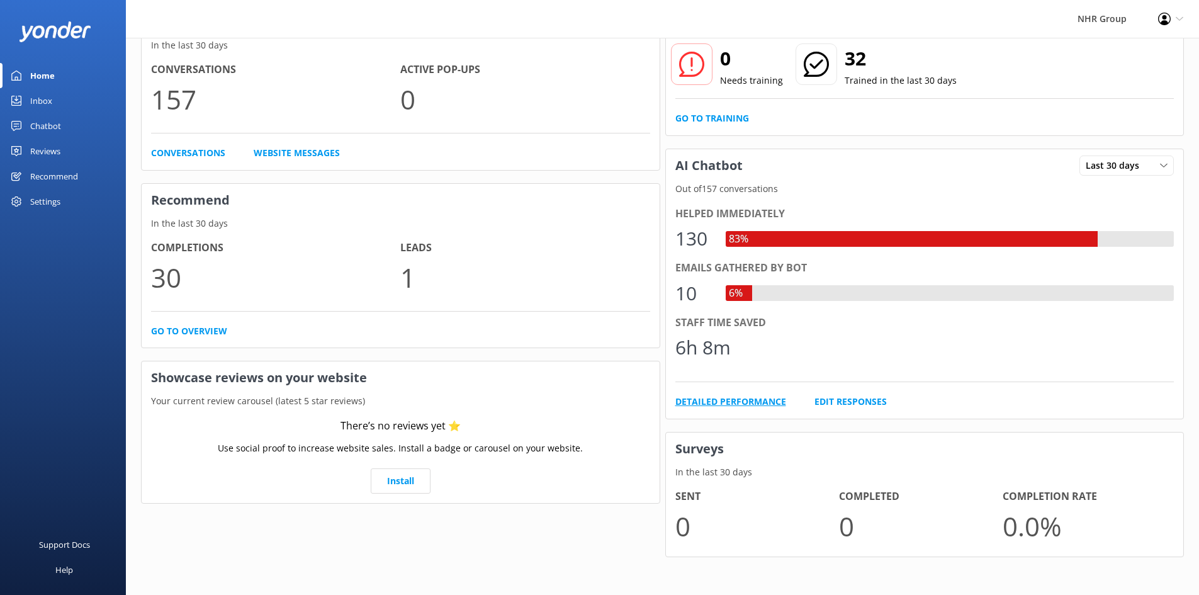
click at [782, 404] on link "Detailed Performance" at bounding box center [730, 402] width 111 height 14
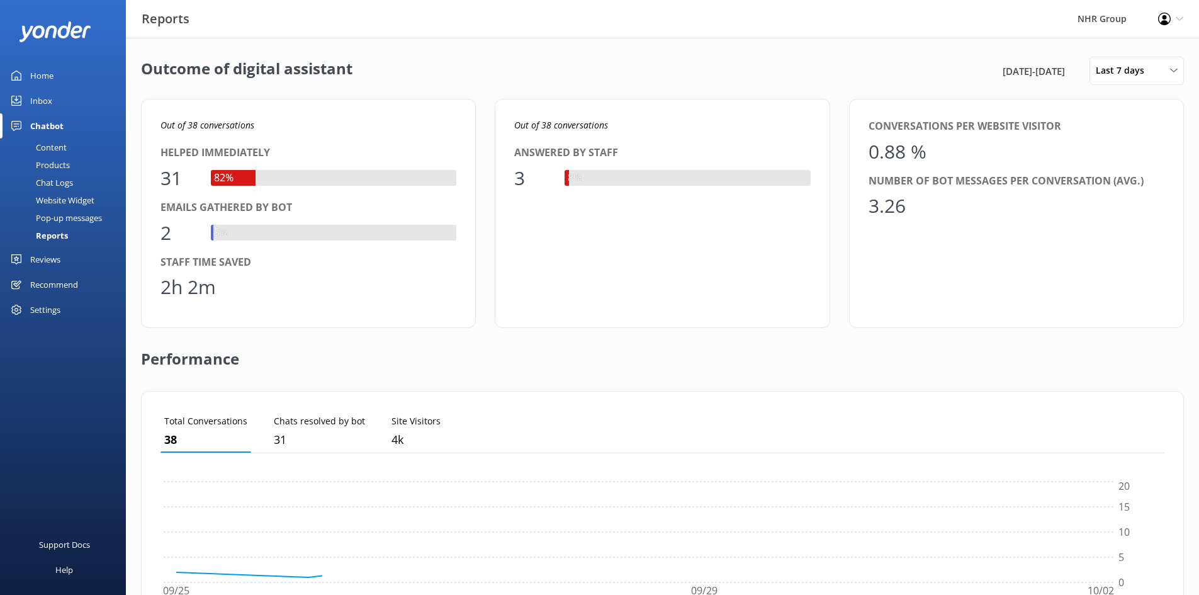
scroll to position [117, 994]
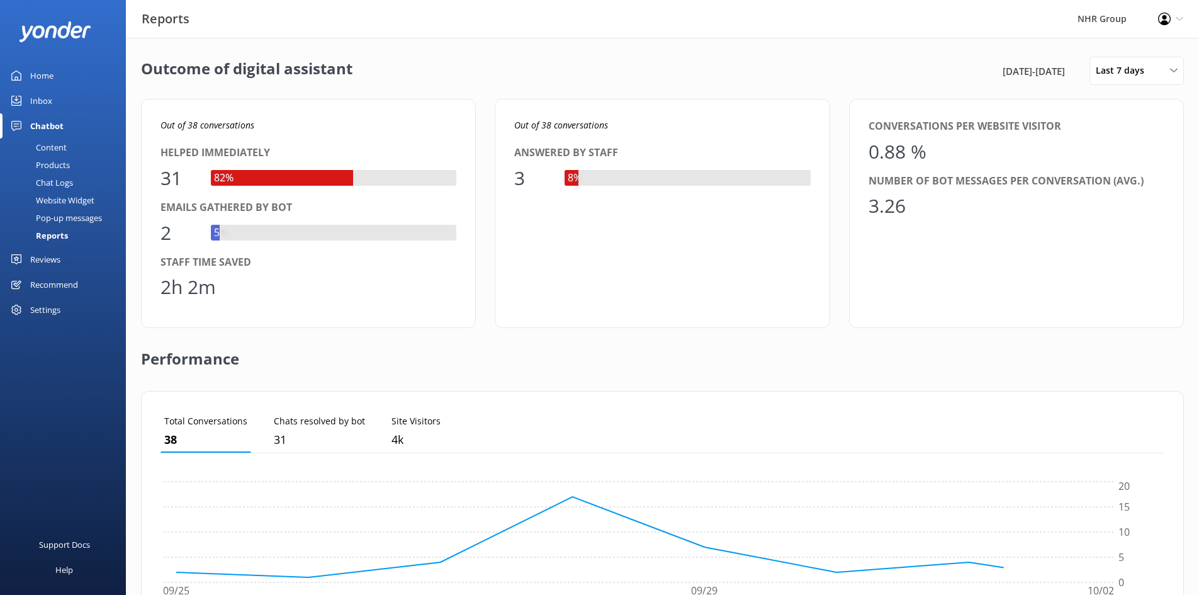
click at [41, 81] on div "Home" at bounding box center [41, 75] width 23 height 25
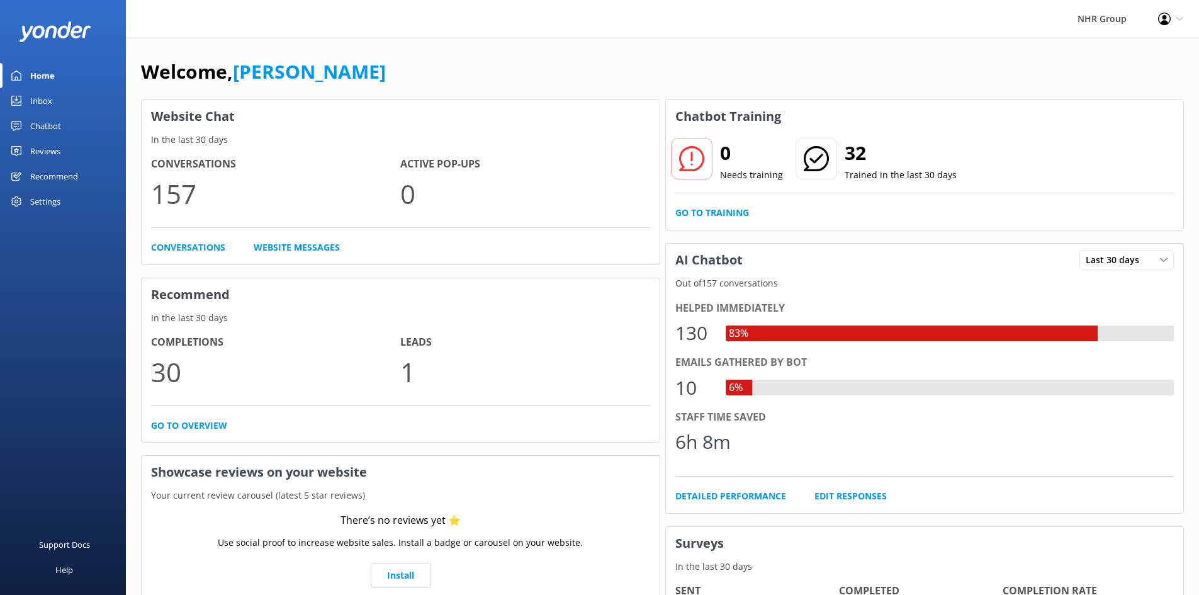
click at [826, 497] on link "Edit Responses" at bounding box center [850, 496] width 72 height 14
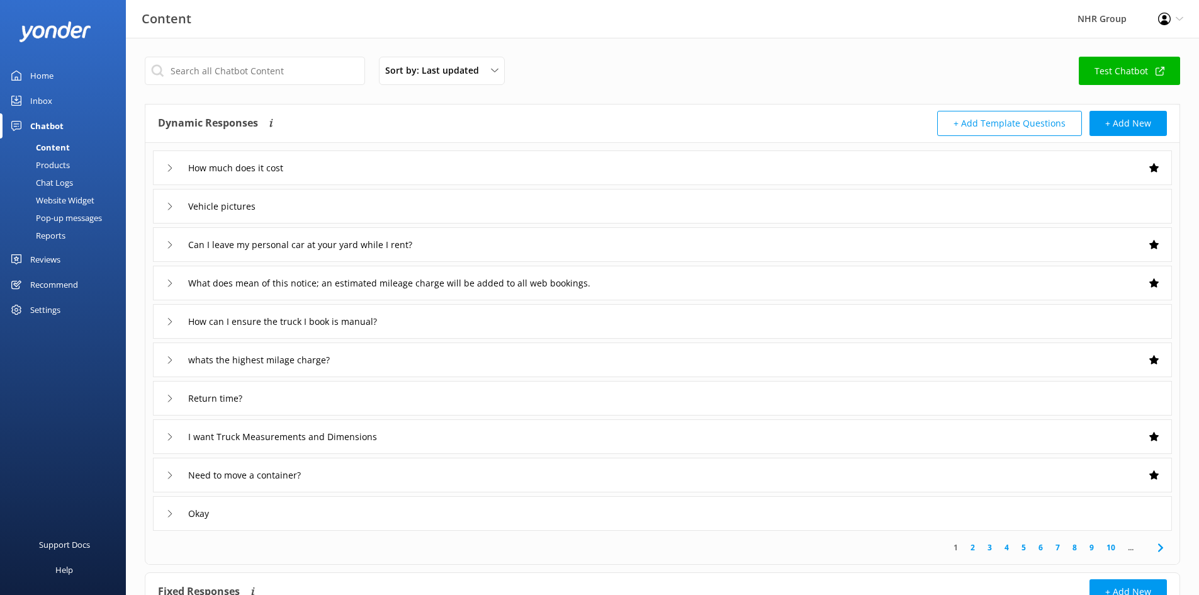
click at [33, 77] on div "Home" at bounding box center [41, 75] width 23 height 25
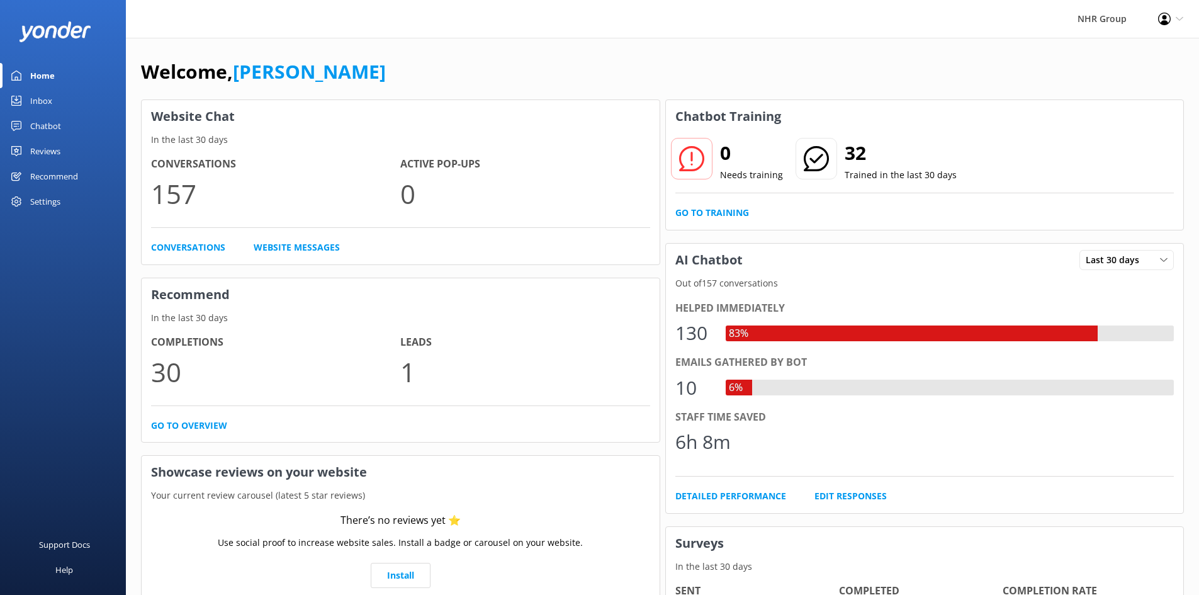
click at [379, 60] on div "Welcome, Damian" at bounding box center [662, 78] width 1043 height 43
click at [43, 98] on div "Inbox" at bounding box center [41, 100] width 22 height 25
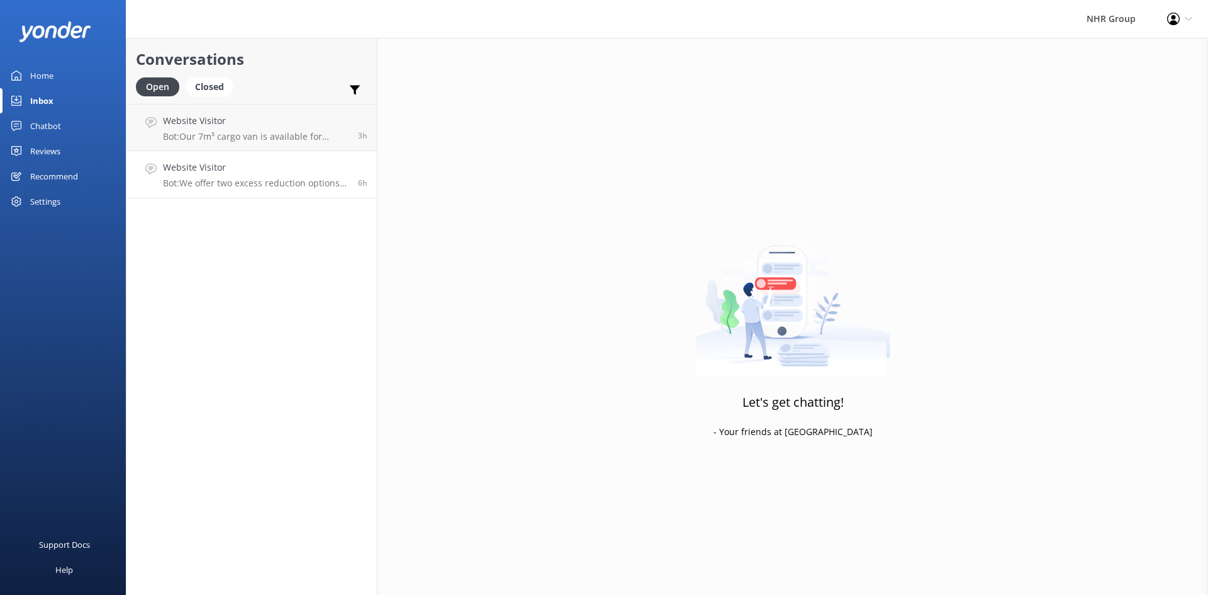
click at [189, 169] on h4 "Website Visitor" at bounding box center [256, 167] width 186 height 14
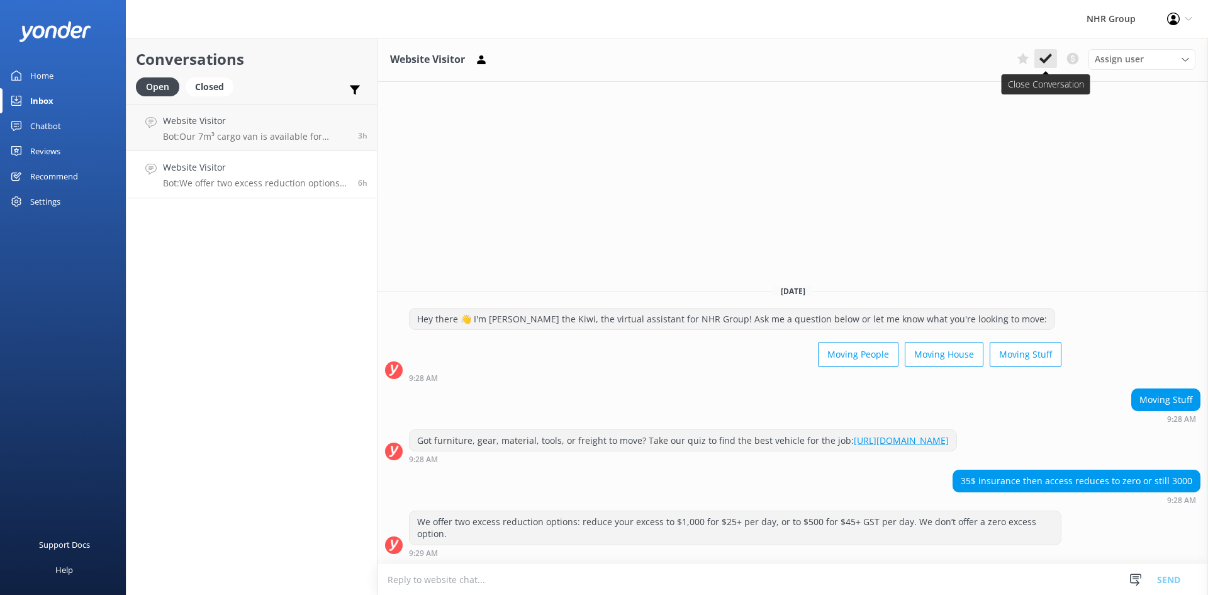
click at [1044, 60] on use at bounding box center [1046, 58] width 13 height 10
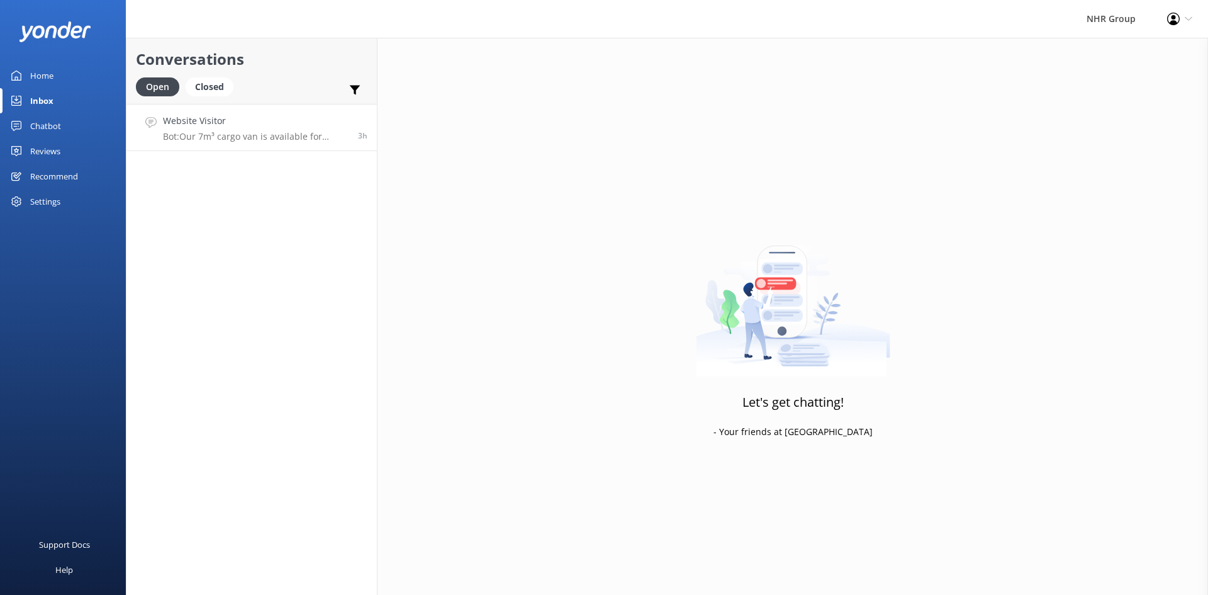
click at [238, 113] on link "Website Visitor Bot: Our 7m³ cargo van is available for booking in Hamilton. Yo…" at bounding box center [252, 127] width 251 height 47
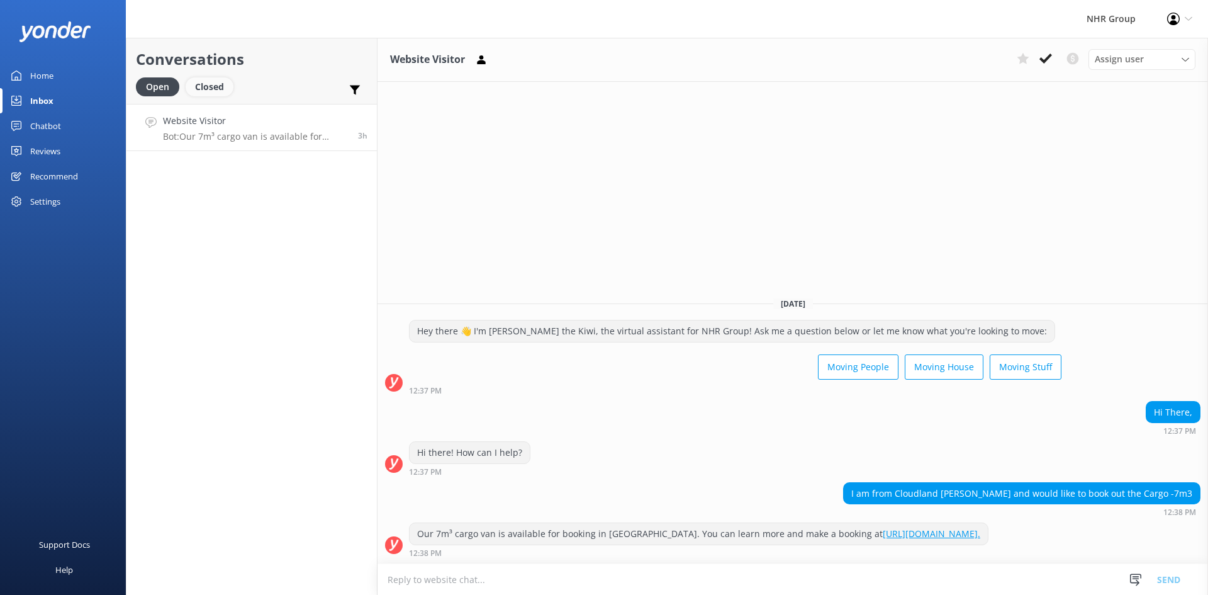
click at [196, 89] on div "Closed" at bounding box center [210, 86] width 48 height 19
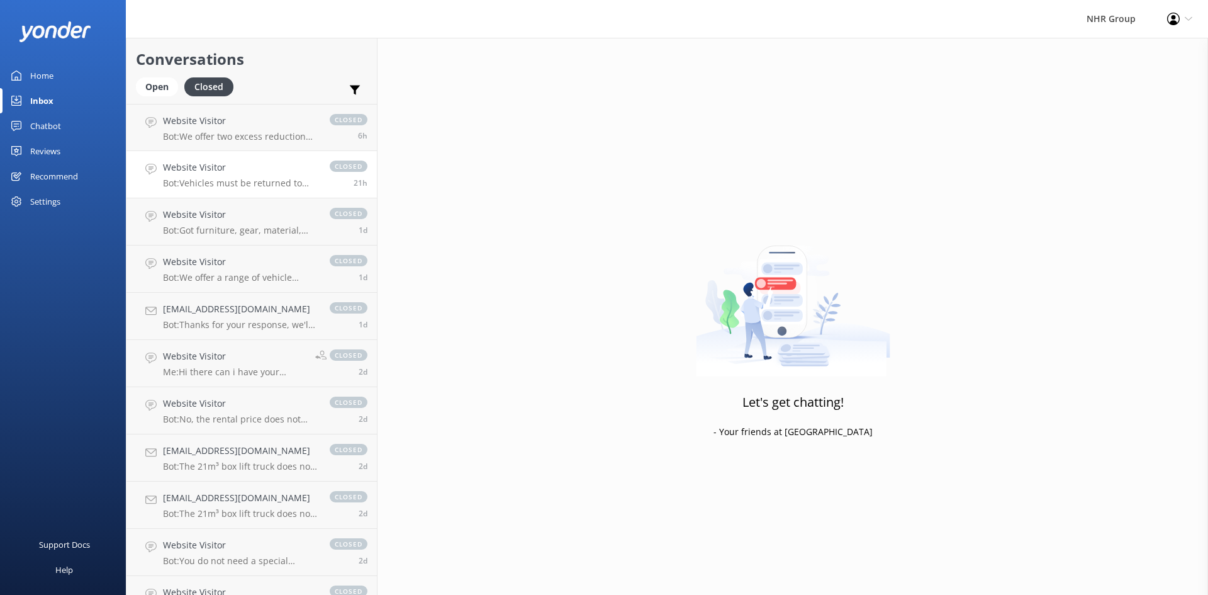
click at [235, 166] on h4 "Website Visitor" at bounding box center [240, 167] width 154 height 14
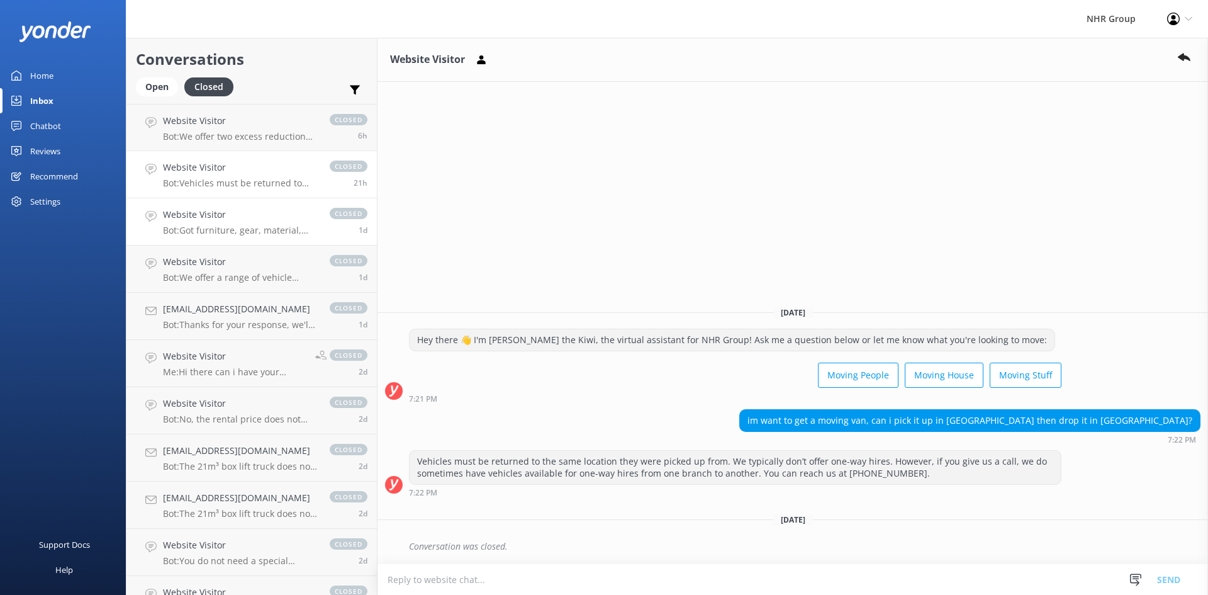
click at [234, 224] on div "Website Visitor Bot: Got furniture, gear, material, tools, or freight to move? …" at bounding box center [240, 222] width 154 height 28
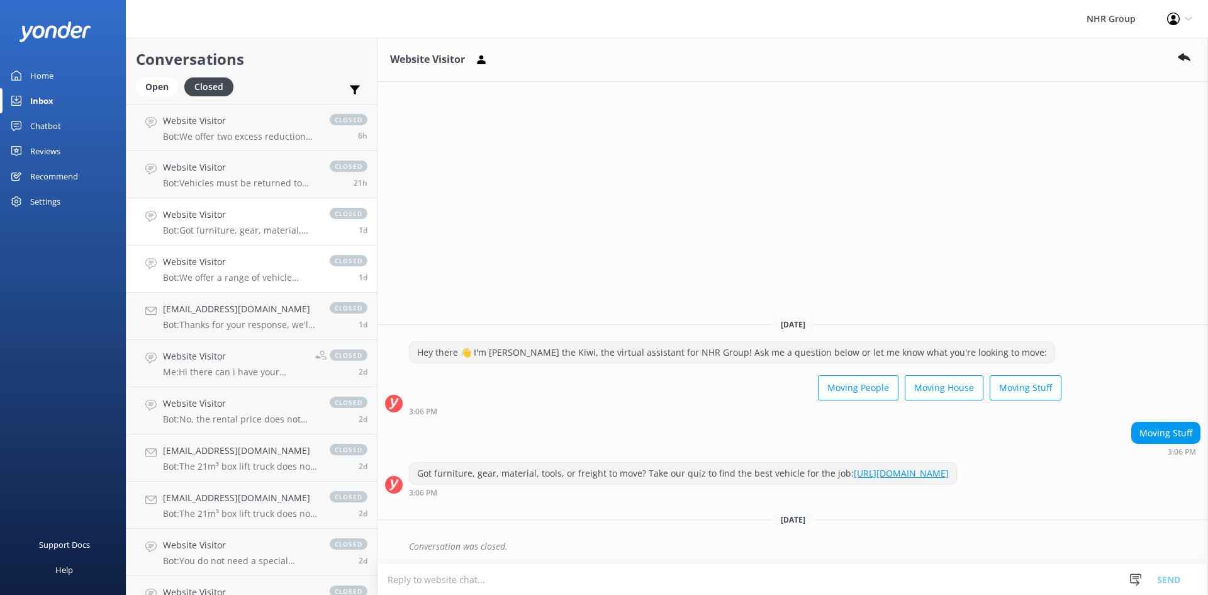
click at [210, 267] on h4 "Website Visitor" at bounding box center [240, 262] width 154 height 14
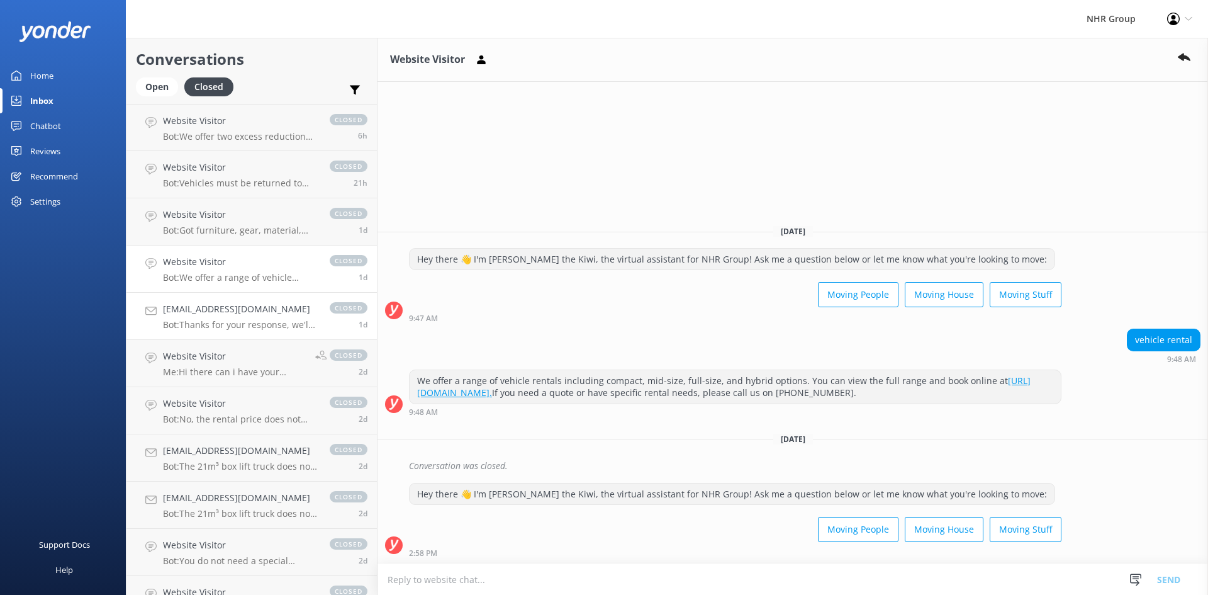
click at [181, 318] on div "vanikarthik2019@gmail.com Bot: Thanks for your response, we'll get back to you …" at bounding box center [240, 316] width 154 height 28
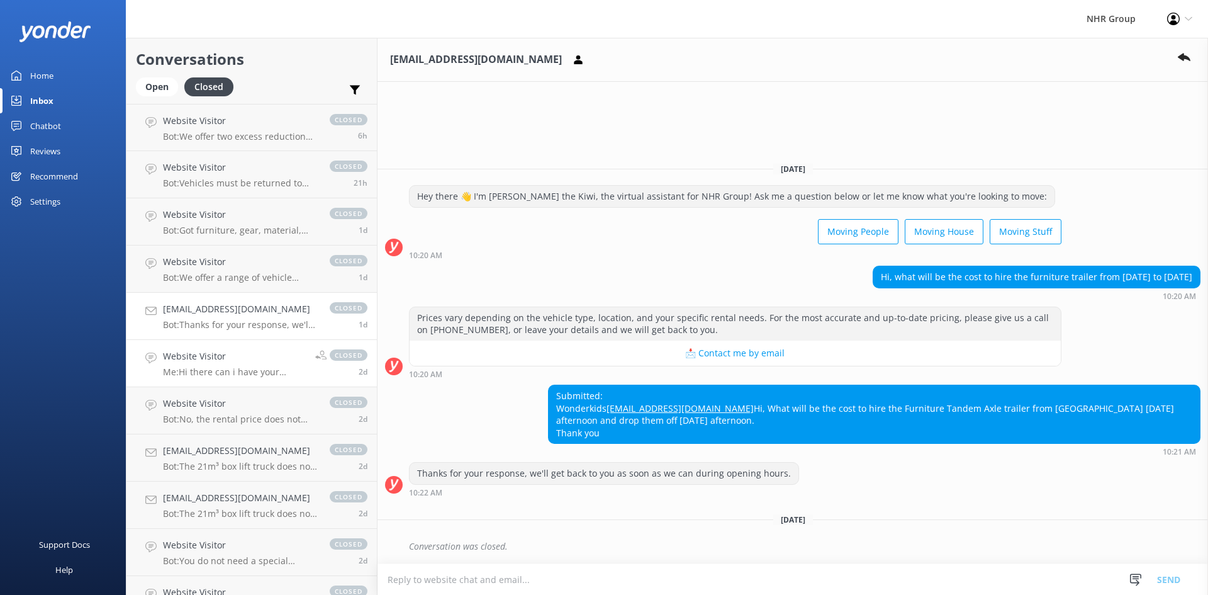
click at [235, 369] on p "Me: Hi there can i have your contact details so we can explain you more" at bounding box center [234, 371] width 143 height 11
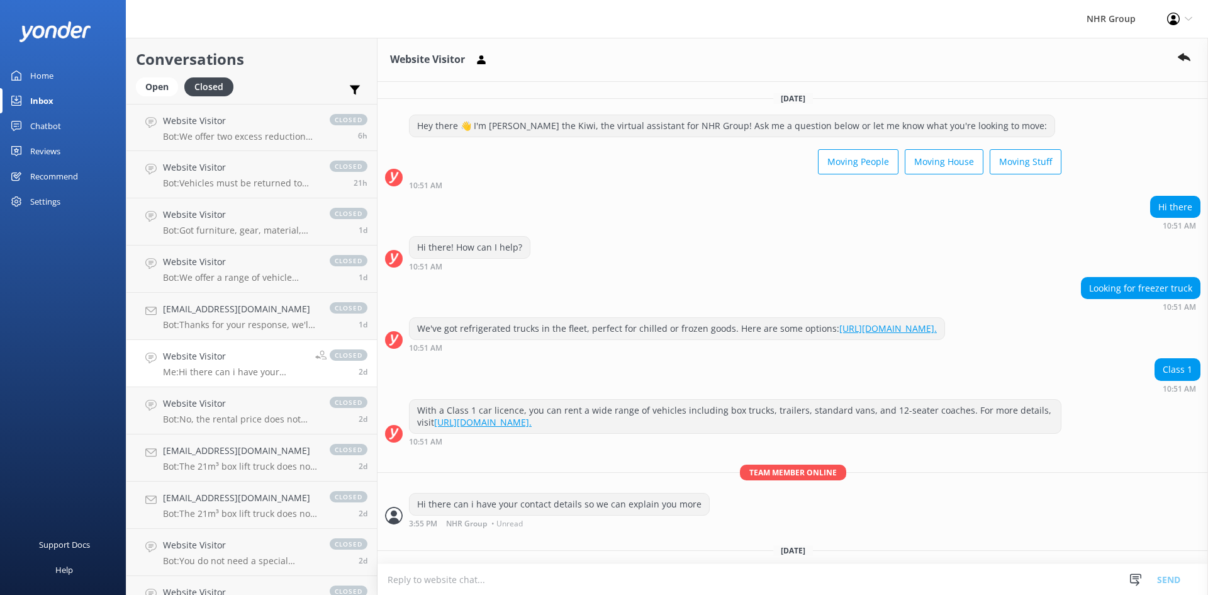
scroll to position [31, 0]
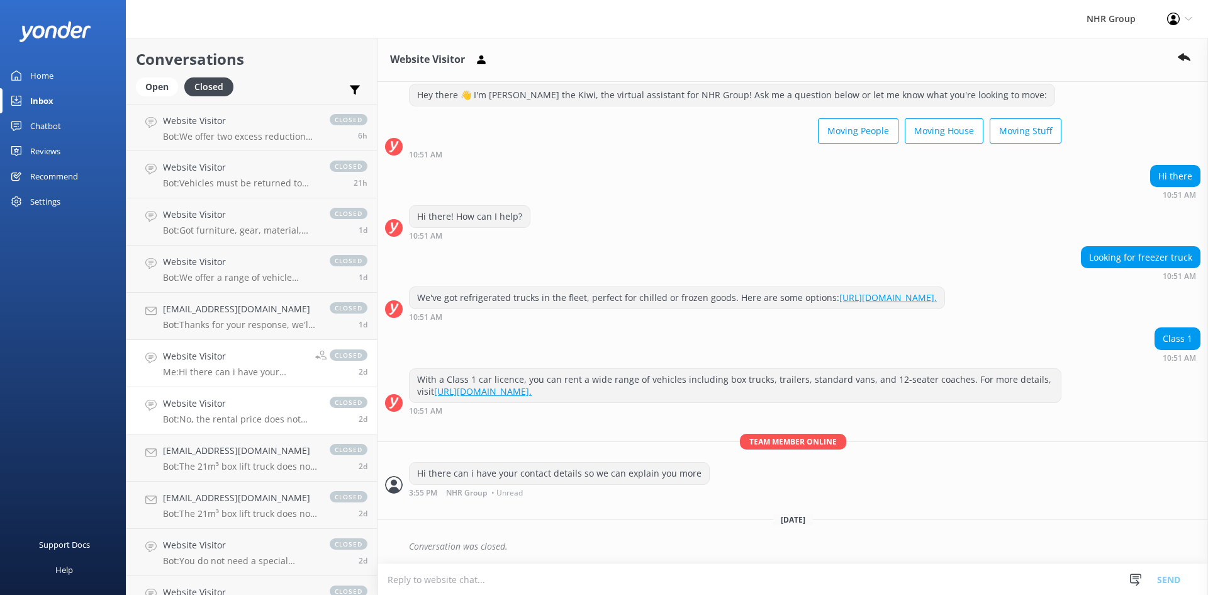
click at [227, 411] on div "Website Visitor Bot: No, the rental price does not include fuel. If the vehicle…" at bounding box center [240, 411] width 154 height 28
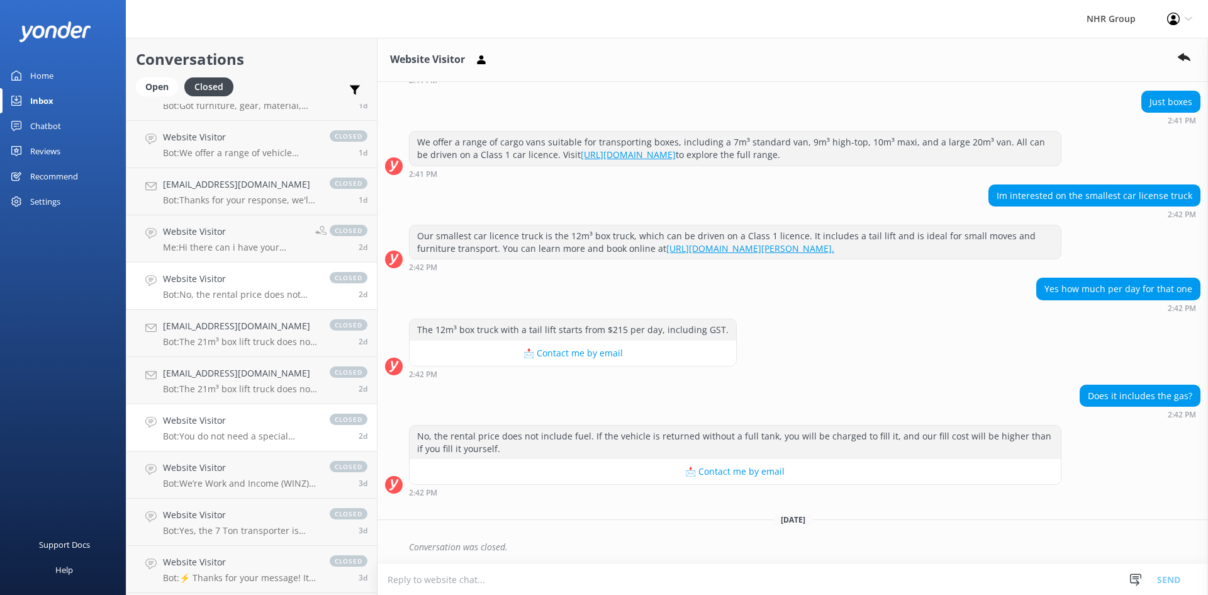
scroll to position [126, 0]
click at [205, 436] on p "Bot: You do not need a special license to hire an 18-seater minibus as long as …" at bounding box center [240, 434] width 154 height 11
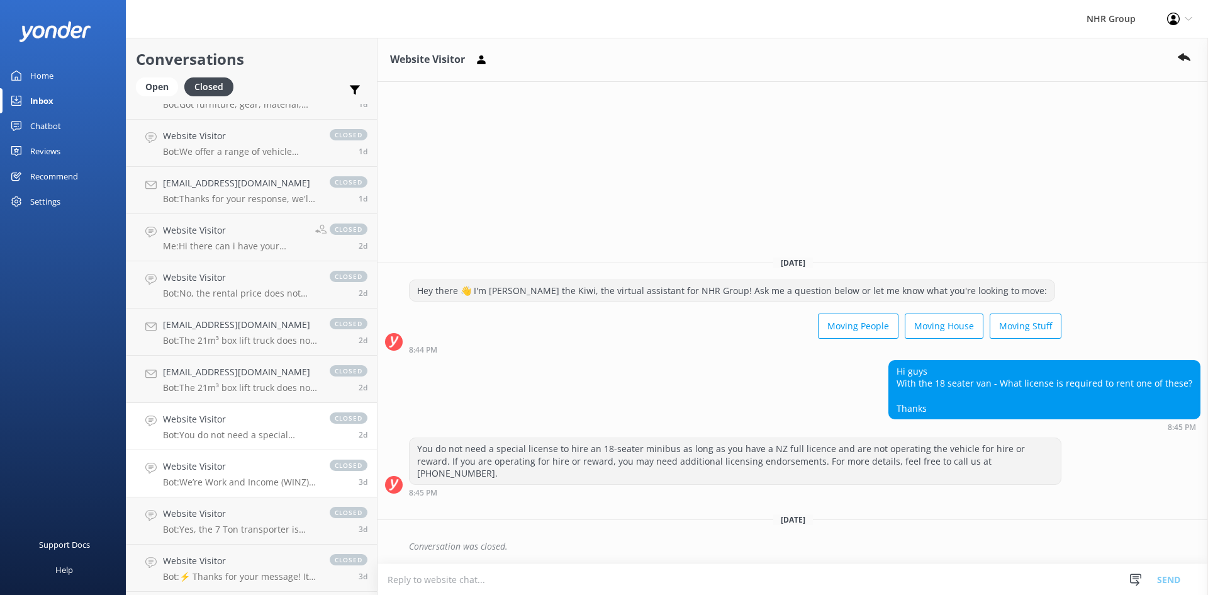
click at [213, 485] on p "Bot: We’re Work and Income (WINZ) registered suppliers, so you can trust us to …" at bounding box center [240, 481] width 154 height 11
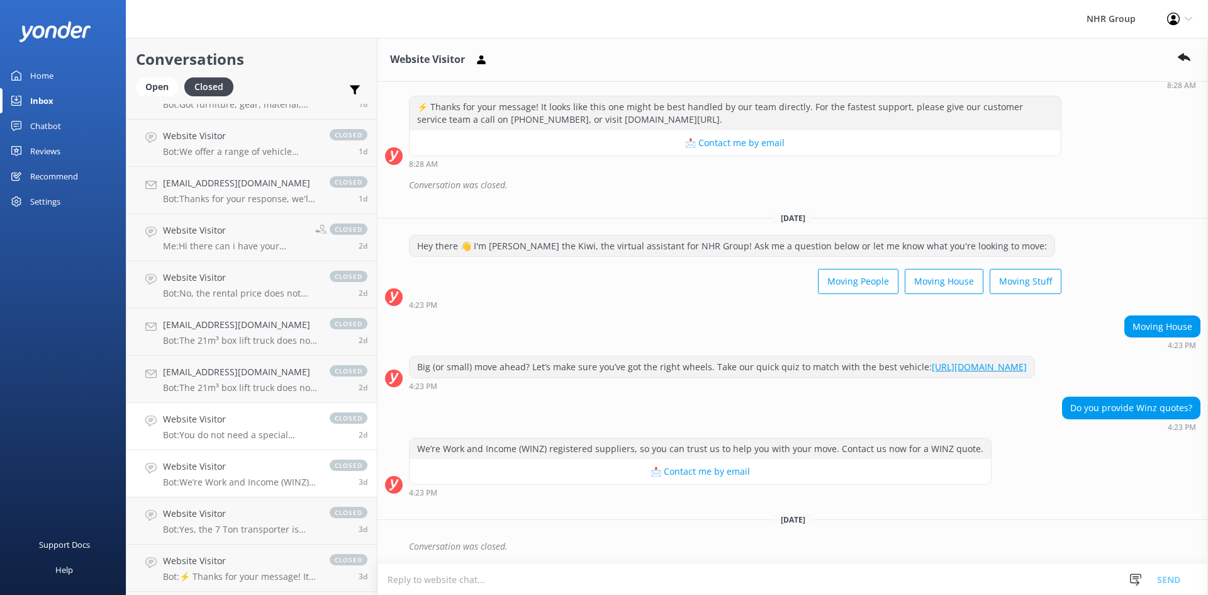
scroll to position [246, 0]
click at [210, 515] on h4 "Website Visitor" at bounding box center [240, 514] width 154 height 14
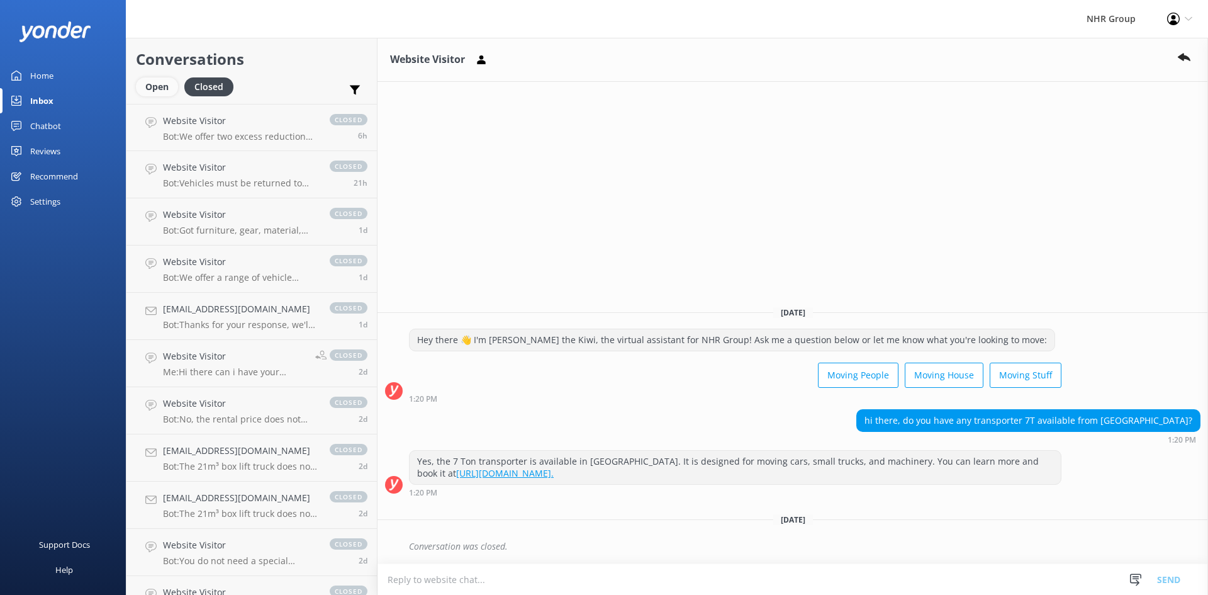
click at [164, 86] on div "Open" at bounding box center [157, 86] width 42 height 19
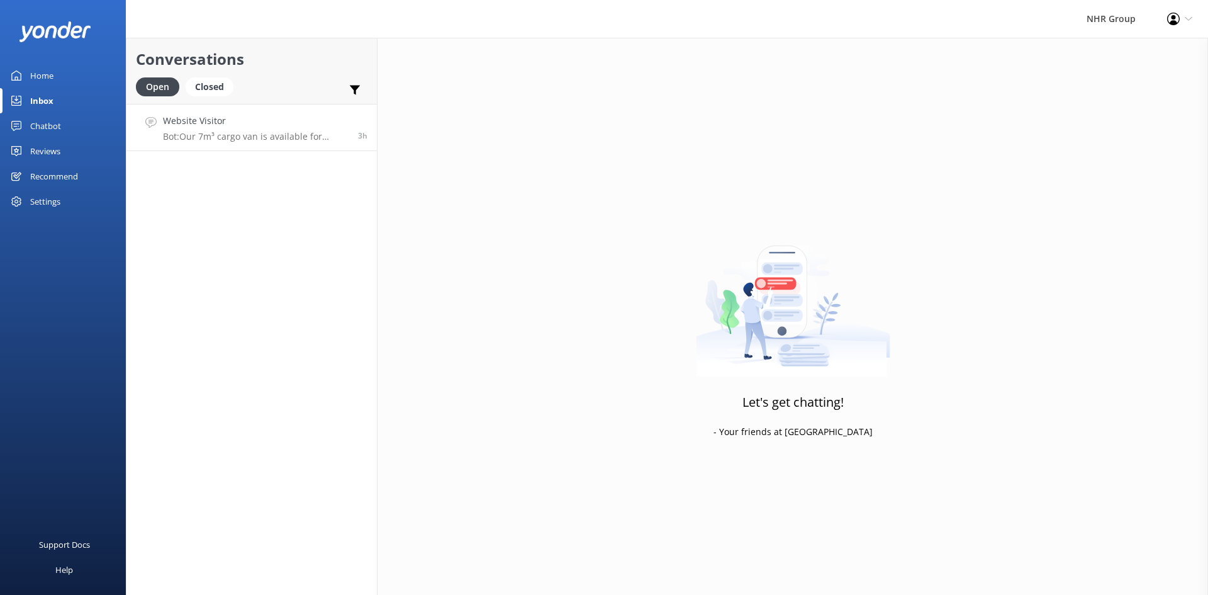
click at [210, 123] on h4 "Website Visitor" at bounding box center [256, 121] width 186 height 14
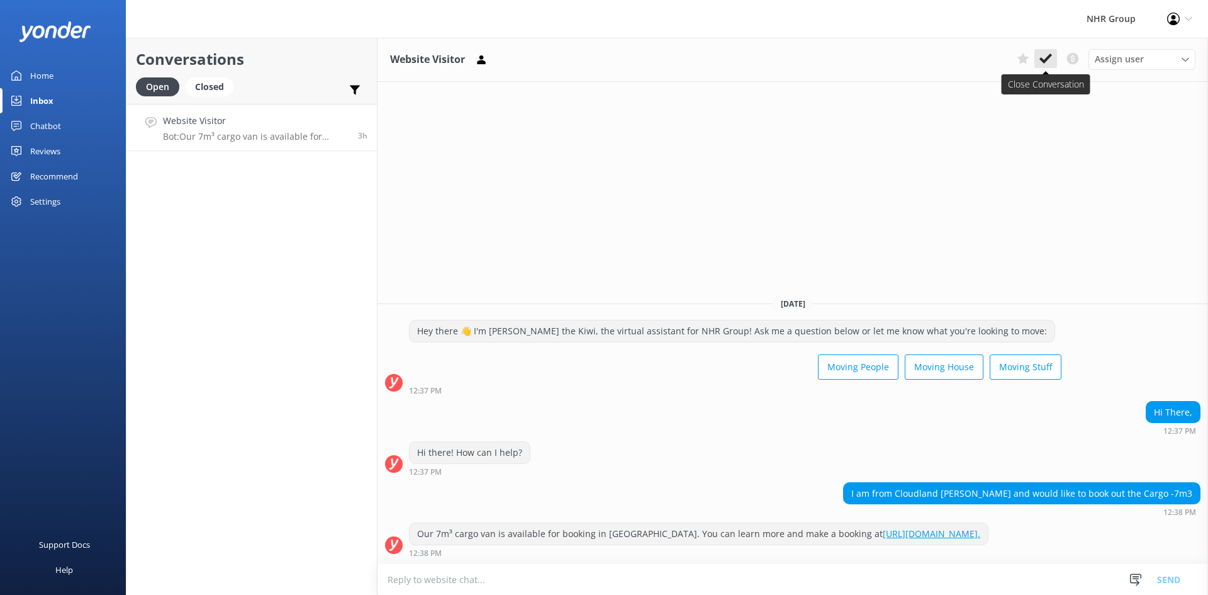
click at [1052, 61] on icon at bounding box center [1046, 58] width 13 height 13
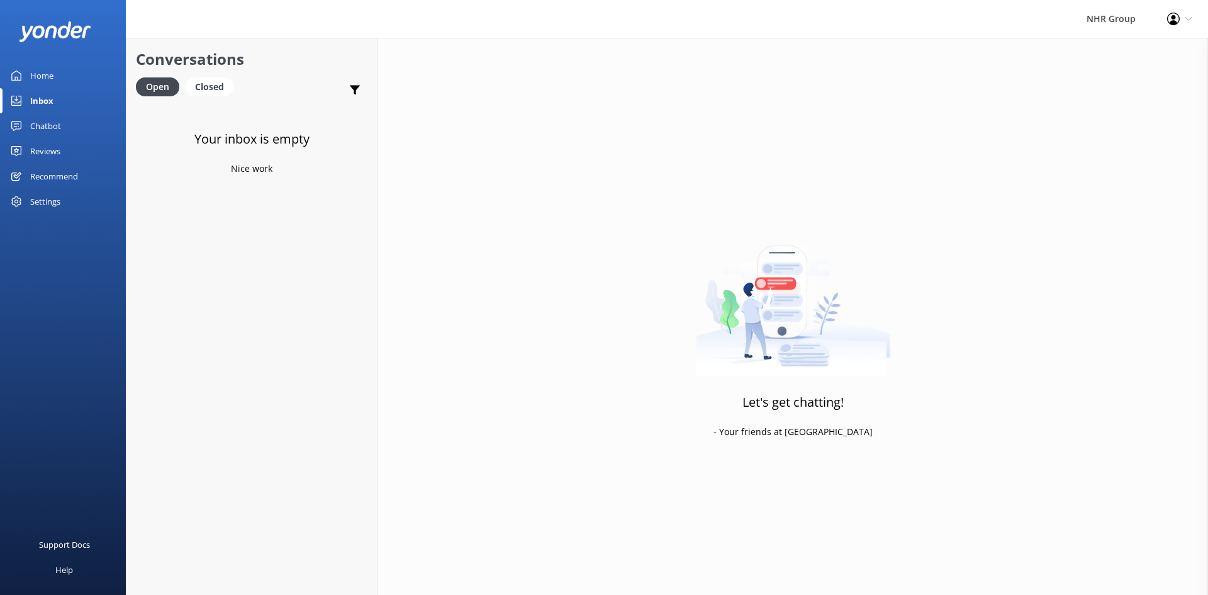
click at [41, 81] on div "Home" at bounding box center [41, 75] width 23 height 25
